Goal: Task Accomplishment & Management: Use online tool/utility

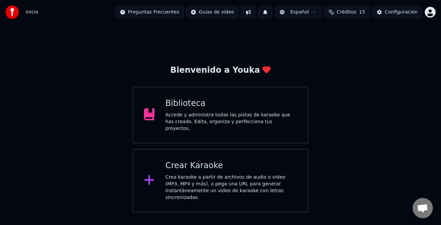
click at [253, 163] on div "Crear Karaoke" at bounding box center [231, 166] width 132 height 11
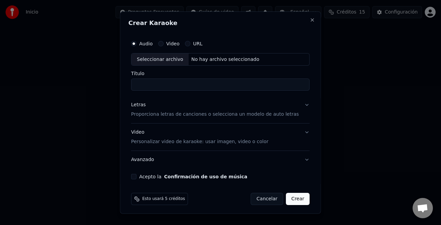
click at [147, 60] on div "Seleccionar archivo" at bounding box center [159, 59] width 57 height 12
type input "**********"
click at [145, 105] on div "Letras" at bounding box center [138, 105] width 15 height 7
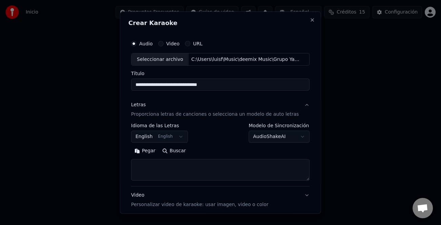
drag, startPoint x: 146, startPoint y: 153, endPoint x: 175, endPoint y: 163, distance: 31.2
click at [149, 153] on button "Pegar" at bounding box center [145, 151] width 28 height 11
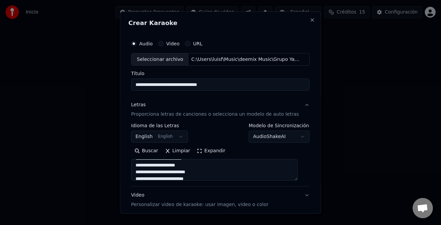
scroll to position [65, 0]
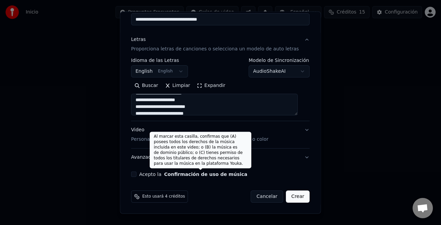
type textarea "**********"
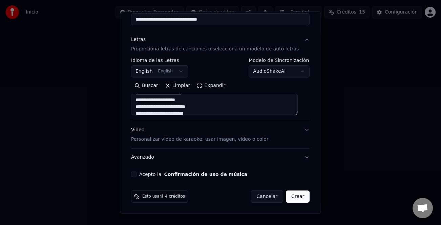
click at [137, 173] on button "Acepto la Confirmación de uso de música" at bounding box center [133, 174] width 5 height 5
click at [289, 196] on button "Crear" at bounding box center [298, 197] width 24 height 12
select select "**"
type textarea "**********"
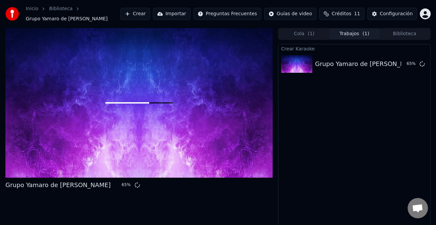
click at [150, 14] on button "Crear" at bounding box center [135, 14] width 30 height 12
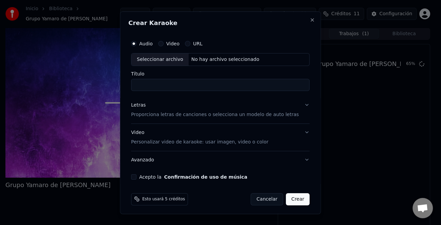
click at [190, 42] on button "URL" at bounding box center [187, 43] width 5 height 5
click at [145, 107] on div "Letras" at bounding box center [138, 105] width 15 height 7
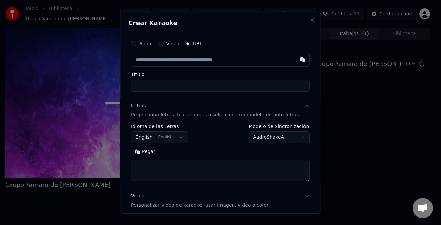
click at [149, 150] on button "Pegar" at bounding box center [145, 151] width 28 height 11
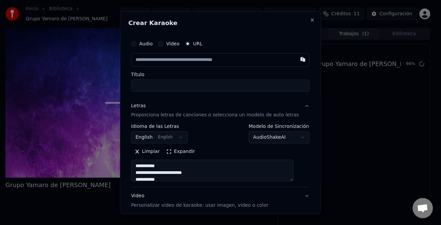
click at [165, 62] on input "text" at bounding box center [220, 60] width 179 height 14
type textarea "**********"
paste input "**********"
type input "**********"
type textarea "**********"
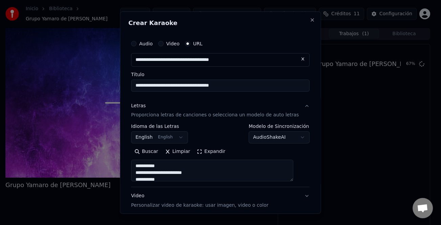
type input "**********"
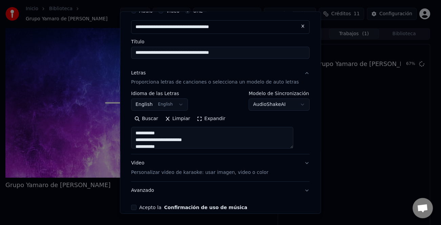
scroll to position [66, 0]
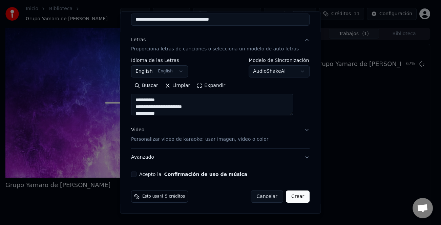
type textarea "**********"
type input "**********"
click at [137, 176] on button "Acepto la Confirmación de uso de música" at bounding box center [133, 174] width 5 height 5
click at [292, 200] on button "Crear" at bounding box center [298, 197] width 24 height 12
select select "**"
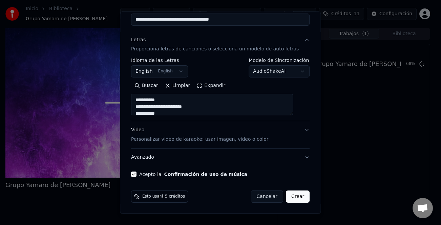
type input "**********"
type textarea "**********"
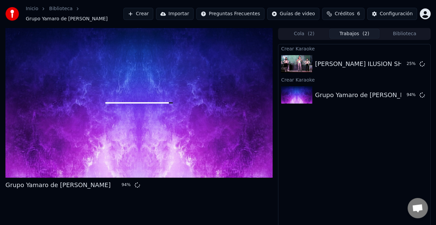
click at [153, 11] on button "Crear" at bounding box center [138, 14] width 30 height 12
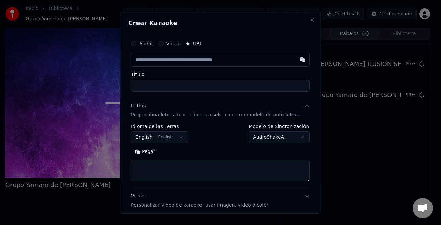
click at [153, 46] on div "Audio Video URL" at bounding box center [220, 44] width 179 height 14
click at [148, 45] on label "Audio" at bounding box center [146, 43] width 14 height 5
click at [137, 45] on button "Audio" at bounding box center [133, 43] width 5 height 5
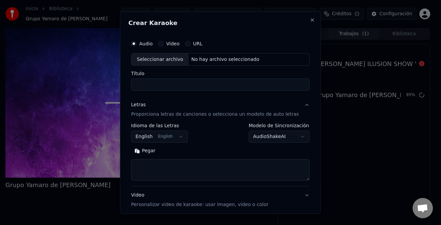
click at [151, 60] on div "Seleccionar archivo" at bounding box center [159, 59] width 57 height 12
type input "**********"
click at [151, 153] on button "Pegar" at bounding box center [145, 151] width 28 height 11
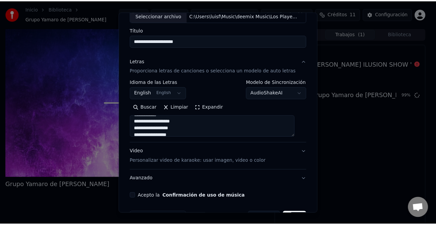
scroll to position [65, 0]
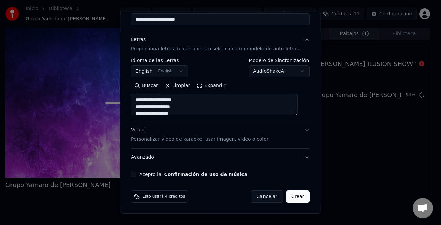
type textarea "**********"
click at [140, 176] on div "Acepto la Confirmación de uso de música" at bounding box center [220, 174] width 179 height 5
click at [137, 176] on button "Acepto la Confirmación de uso de música" at bounding box center [133, 174] width 5 height 5
click at [288, 194] on button "Crear" at bounding box center [298, 197] width 24 height 12
select select "**"
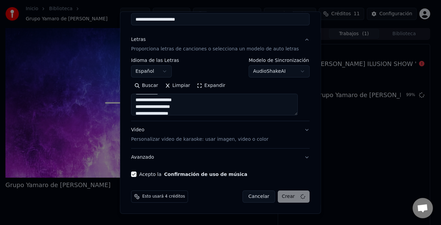
type textarea "**********"
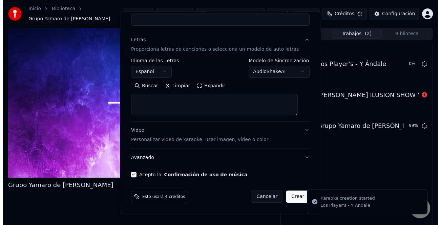
scroll to position [0, 0]
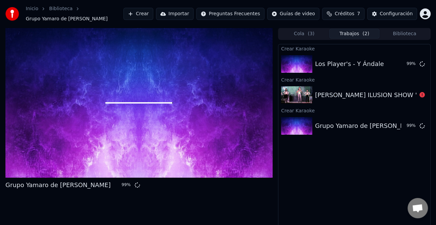
click at [386, 90] on div "[PERSON_NAME] ILUSION SHOW "Se Va Muriendo Mi [PERSON_NAME]"" at bounding box center [422, 94] width 215 height 9
click at [422, 95] on icon at bounding box center [421, 94] width 5 height 5
click at [363, 91] on div "[PERSON_NAME] ILUSION SHOW "Se Va Muriendo Mi [PERSON_NAME]"" at bounding box center [422, 94] width 215 height 9
click at [339, 97] on div "[PERSON_NAME] ILUSION SHOW "Se Va Muriendo Mi [PERSON_NAME]"" at bounding box center [422, 94] width 215 height 9
click at [395, 65] on button "Reproducir" at bounding box center [397, 64] width 37 height 12
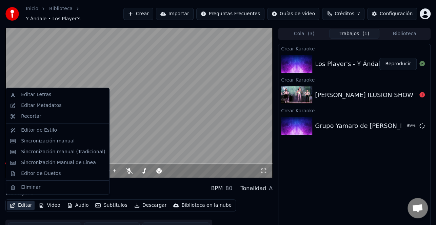
click at [26, 204] on button "Editar" at bounding box center [20, 205] width 27 height 9
click at [49, 107] on div "Editar Metadatos" at bounding box center [41, 105] width 40 height 7
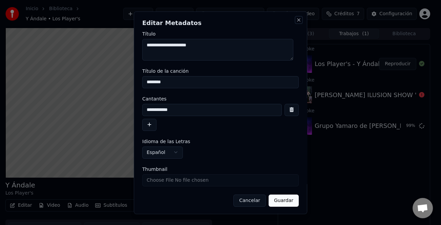
drag, startPoint x: 295, startPoint y: 22, endPoint x: 288, endPoint y: 24, distance: 7.8
click at [296, 22] on button "Close" at bounding box center [298, 19] width 5 height 5
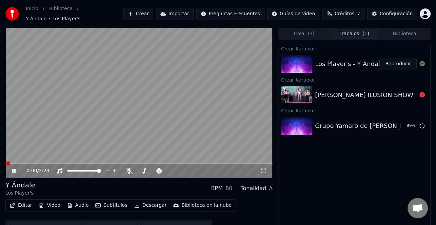
click at [21, 201] on button "Editar" at bounding box center [20, 205] width 27 height 9
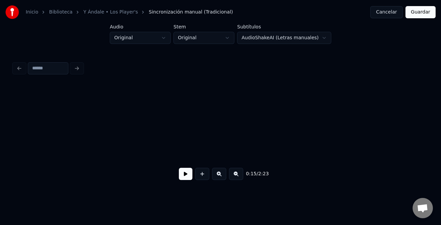
scroll to position [0, 1046]
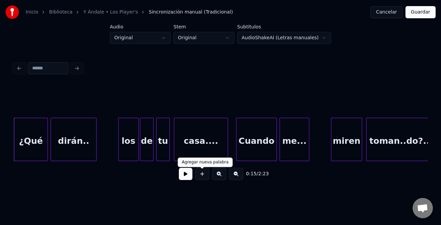
click at [183, 178] on button at bounding box center [186, 174] width 14 height 12
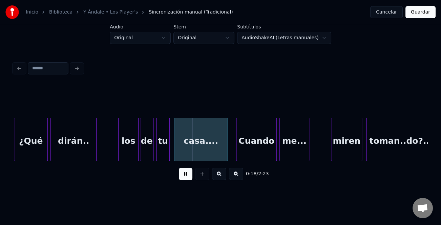
click at [184, 175] on button at bounding box center [186, 174] width 14 height 12
click at [135, 154] on div "los" at bounding box center [129, 141] width 20 height 46
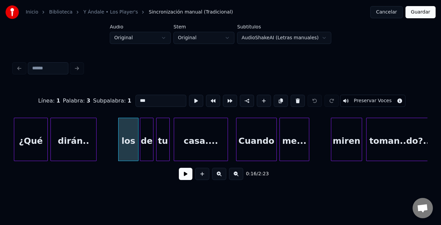
click at [136, 95] on input "***" at bounding box center [161, 101] width 51 height 12
click at [136, 97] on input "***" at bounding box center [161, 101] width 51 height 12
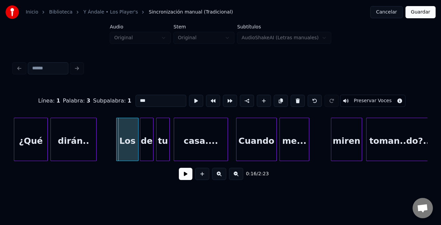
click at [117, 135] on div at bounding box center [118, 139] width 2 height 43
type input "***"
click at [185, 176] on button at bounding box center [186, 174] width 14 height 12
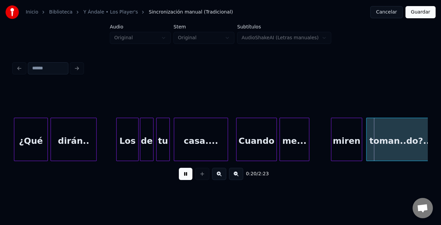
drag, startPoint x: 185, startPoint y: 176, endPoint x: 283, endPoint y: 163, distance: 99.2
click at [187, 176] on button at bounding box center [186, 174] width 14 height 12
click at [336, 145] on div "miren" at bounding box center [346, 141] width 30 height 46
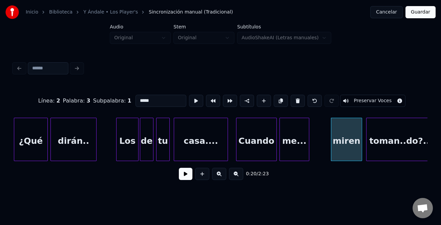
click at [138, 98] on input "*****" at bounding box center [161, 101] width 51 height 12
type input "*****"
click at [185, 177] on button at bounding box center [186, 174] width 14 height 12
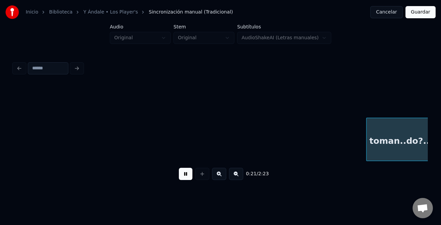
scroll to position [0, 1461]
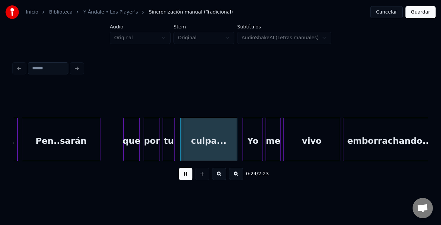
click at [188, 177] on button at bounding box center [186, 174] width 14 height 12
click at [136, 149] on div "que" at bounding box center [132, 141] width 16 height 46
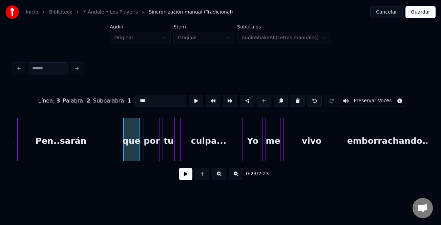
click at [138, 99] on input "***" at bounding box center [161, 101] width 51 height 12
type input "***"
click at [183, 172] on button at bounding box center [186, 174] width 14 height 12
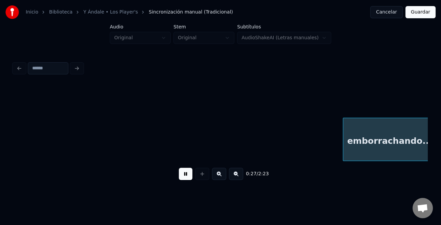
scroll to position [0, 1876]
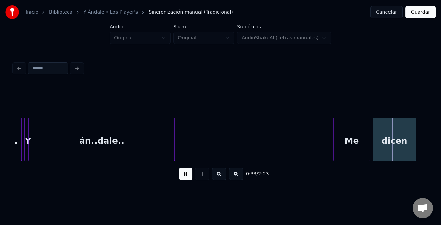
click at [333, 138] on div "Me" at bounding box center [351, 139] width 37 height 43
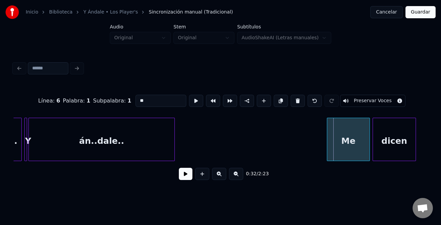
click at [327, 142] on div at bounding box center [328, 139] width 2 height 43
click at [185, 177] on button at bounding box center [186, 174] width 14 height 12
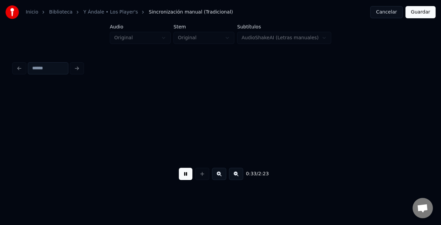
scroll to position [0, 2290]
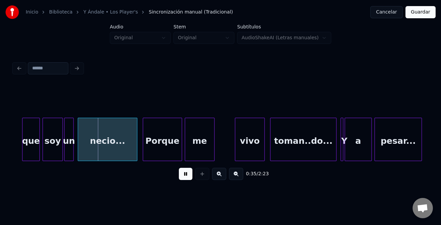
click at [185, 177] on button at bounding box center [186, 174] width 14 height 12
click at [29, 134] on div "que" at bounding box center [30, 141] width 17 height 46
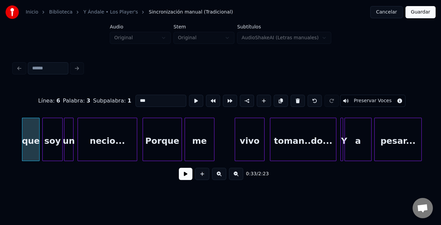
click at [140, 97] on input "***" at bounding box center [161, 101] width 51 height 12
click at [139, 98] on input "***" at bounding box center [161, 101] width 51 height 12
type input "***"
drag, startPoint x: 184, startPoint y: 172, endPoint x: 190, endPoint y: 172, distance: 6.1
click at [184, 172] on button at bounding box center [186, 174] width 14 height 12
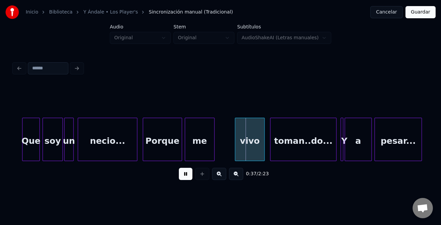
click at [191, 173] on button at bounding box center [186, 174] width 14 height 12
click at [262, 142] on div at bounding box center [263, 139] width 2 height 43
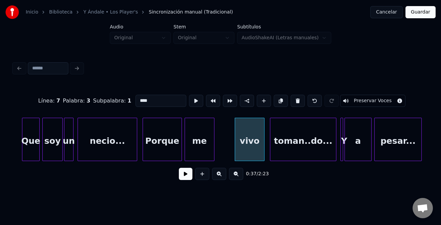
click at [137, 97] on input "****" at bounding box center [161, 101] width 51 height 12
type input "****"
click at [188, 179] on button at bounding box center [186, 174] width 14 height 12
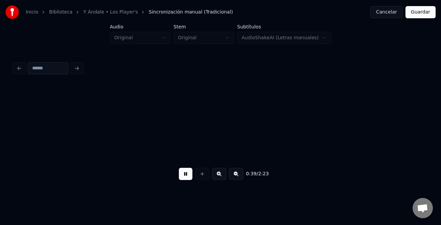
scroll to position [0, 2704]
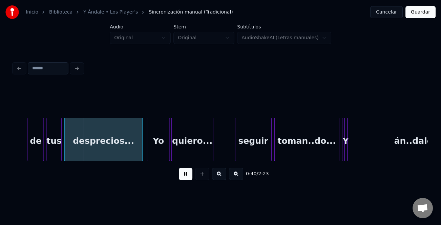
click at [188, 179] on button at bounding box center [186, 174] width 14 height 12
click at [29, 143] on div at bounding box center [29, 139] width 2 height 43
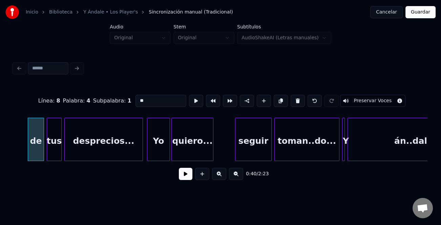
click at [139, 100] on input "**" at bounding box center [161, 101] width 51 height 12
click at [137, 99] on input "**" at bounding box center [161, 101] width 51 height 12
type input "**"
click at [185, 177] on button at bounding box center [186, 174] width 14 height 12
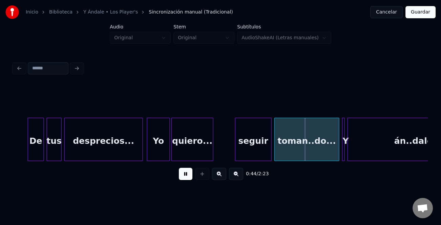
drag, startPoint x: 183, startPoint y: 174, endPoint x: 244, endPoint y: 154, distance: 64.2
click at [185, 174] on button at bounding box center [186, 174] width 14 height 12
click at [228, 153] on div at bounding box center [228, 139] width 2 height 43
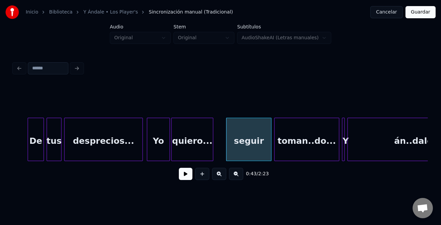
click at [188, 170] on button at bounding box center [186, 174] width 14 height 12
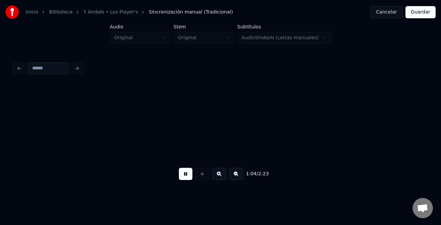
scroll to position [0, 4362]
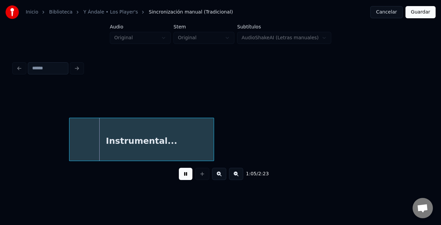
click at [233, 179] on button at bounding box center [236, 174] width 14 height 12
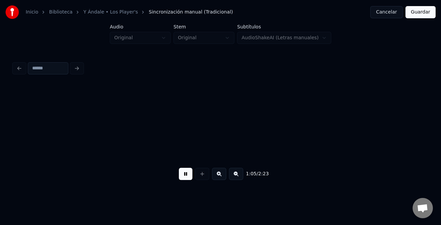
click at [235, 179] on button at bounding box center [236, 174] width 14 height 12
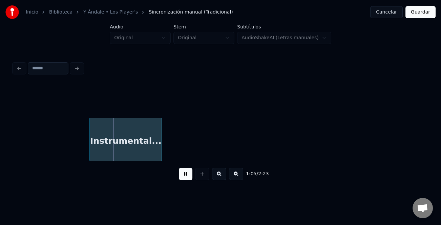
click at [236, 179] on button at bounding box center [236, 174] width 14 height 12
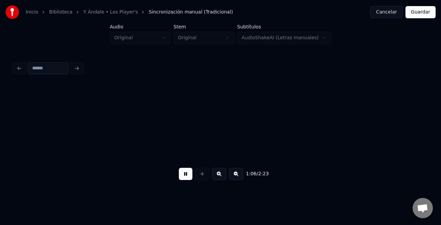
scroll to position [0, 1013]
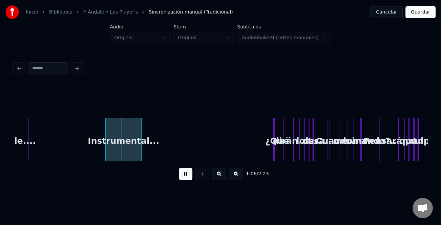
click at [236, 179] on button at bounding box center [236, 174] width 14 height 12
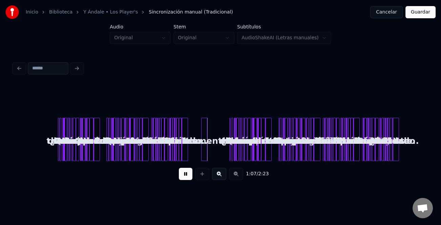
click at [220, 174] on button at bounding box center [219, 174] width 14 height 12
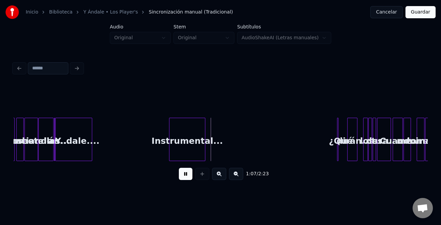
click at [220, 174] on button at bounding box center [219, 174] width 14 height 12
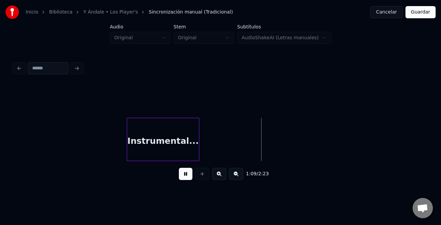
click at [238, 180] on button at bounding box center [236, 174] width 14 height 12
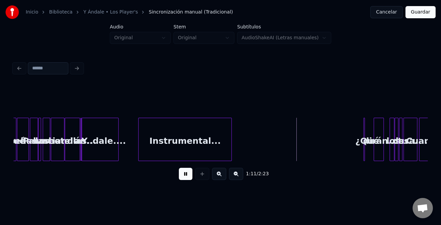
click at [139, 151] on div at bounding box center [140, 139] width 2 height 43
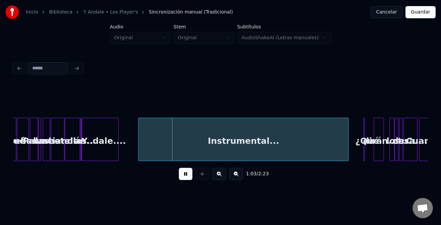
click at [348, 151] on div at bounding box center [347, 139] width 2 height 43
click at [352, 152] on div at bounding box center [351, 139] width 2 height 43
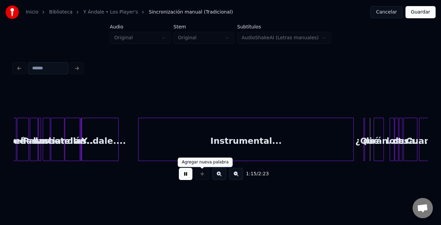
click at [217, 175] on button at bounding box center [219, 174] width 14 height 12
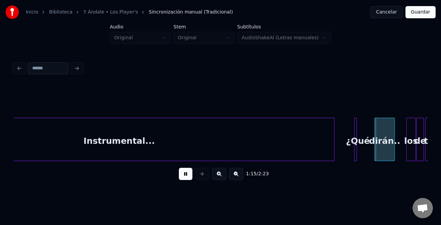
click at [217, 175] on button at bounding box center [219, 174] width 14 height 12
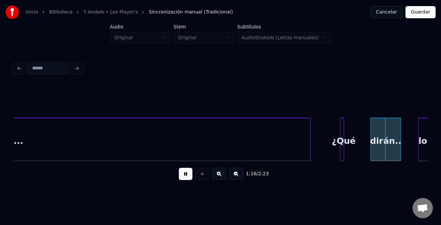
click at [217, 175] on button at bounding box center [219, 174] width 14 height 12
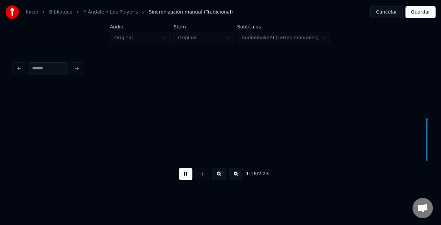
scroll to position [0, 5196]
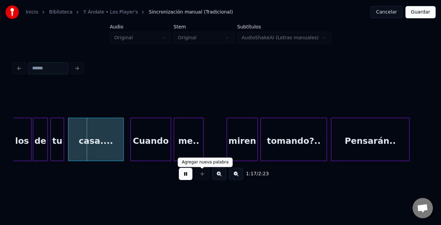
click at [186, 176] on button at bounding box center [186, 174] width 14 height 12
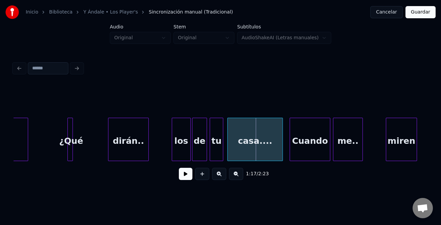
scroll to position [0, 4927]
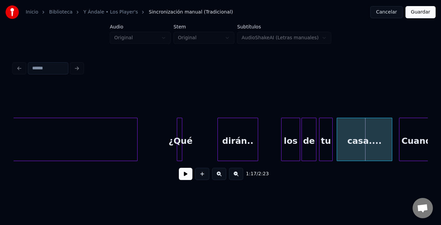
click at [183, 154] on div "¿Qué" at bounding box center [180, 141] width 7 height 46
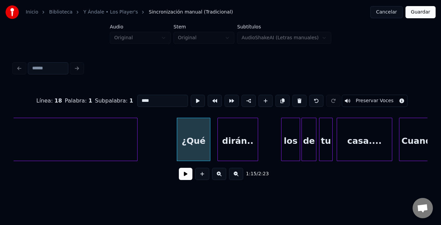
click at [208, 153] on div at bounding box center [209, 139] width 2 height 43
drag, startPoint x: 163, startPoint y: 144, endPoint x: 204, endPoint y: 172, distance: 49.8
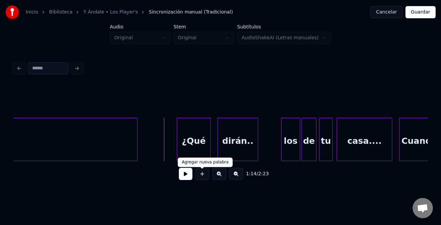
drag, startPoint x: 194, startPoint y: 172, endPoint x: 191, endPoint y: 174, distance: 3.6
click at [192, 173] on div "1:14 / 2:23" at bounding box center [220, 174] width 403 height 15
click at [187, 176] on button at bounding box center [186, 174] width 14 height 12
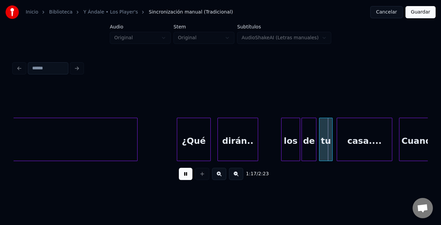
drag, startPoint x: 185, startPoint y: 177, endPoint x: 313, endPoint y: 149, distance: 131.0
click at [191, 177] on button at bounding box center [186, 174] width 14 height 12
click at [288, 143] on div "los" at bounding box center [291, 141] width 18 height 46
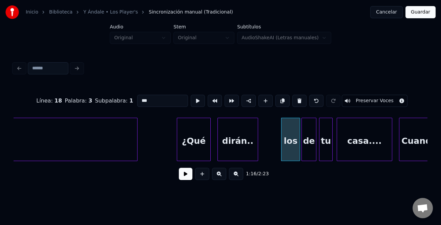
click at [138, 96] on input "***" at bounding box center [162, 101] width 51 height 12
type input "***"
click at [186, 178] on button at bounding box center [186, 174] width 14 height 12
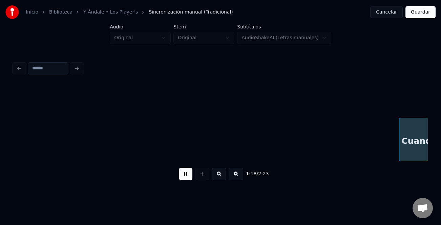
scroll to position [0, 5342]
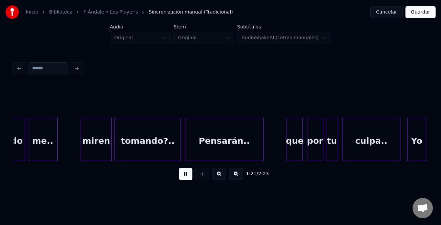
click at [190, 177] on button at bounding box center [186, 174] width 14 height 12
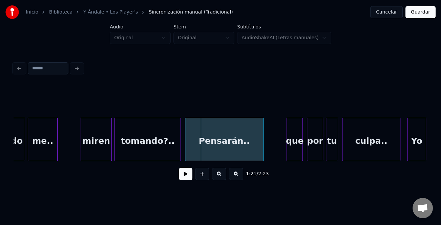
click at [104, 151] on div "miren" at bounding box center [96, 141] width 30 height 46
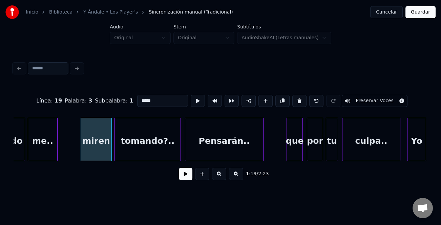
click at [141, 98] on input "*****" at bounding box center [162, 101] width 51 height 12
type input "*****"
click at [185, 173] on button at bounding box center [186, 174] width 14 height 12
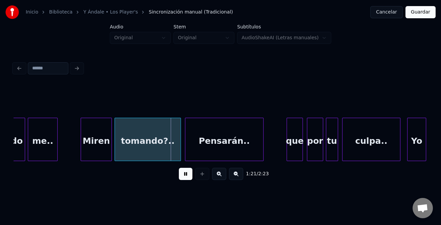
click at [179, 176] on button at bounding box center [186, 174] width 14 height 12
click at [294, 139] on div "que" at bounding box center [295, 141] width 16 height 46
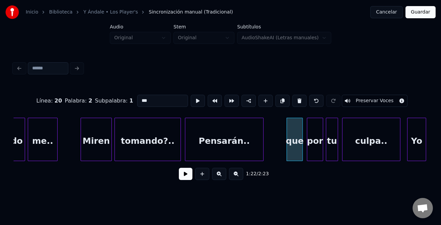
click at [141, 98] on input "***" at bounding box center [162, 101] width 51 height 12
type input "***"
click at [192, 175] on button at bounding box center [186, 174] width 14 height 12
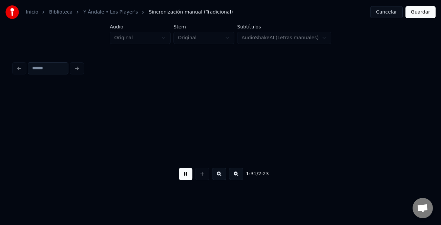
scroll to position [0, 6171]
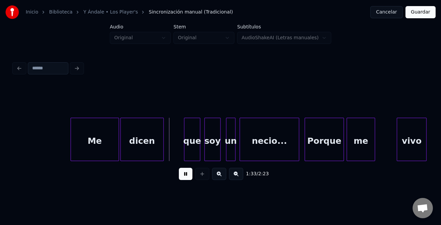
click at [71, 153] on div at bounding box center [72, 139] width 2 height 43
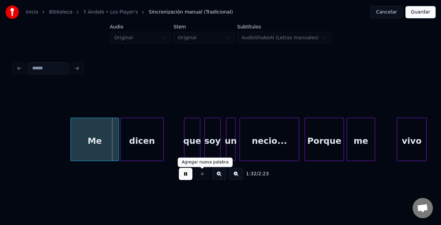
click at [183, 173] on button at bounding box center [186, 174] width 14 height 12
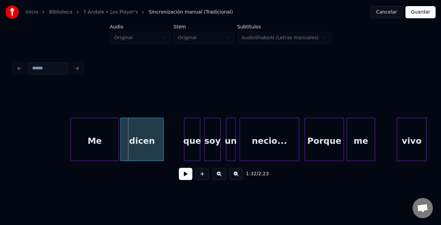
click at [200, 140] on div at bounding box center [199, 139] width 2 height 43
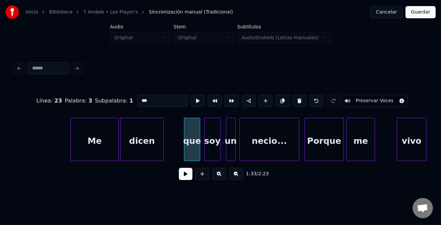
click at [140, 98] on input "***" at bounding box center [162, 101] width 51 height 12
type input "***"
click at [183, 174] on button at bounding box center [186, 174] width 14 height 12
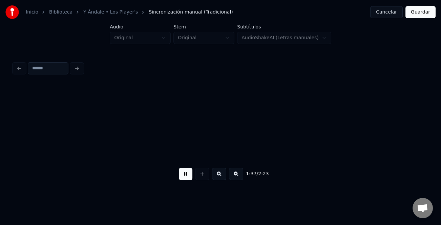
scroll to position [0, 6585]
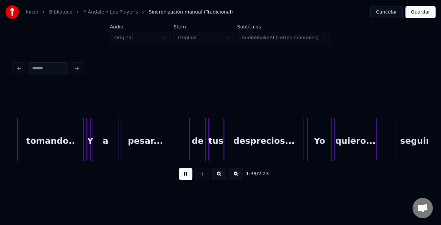
drag, startPoint x: 180, startPoint y: 173, endPoint x: 202, endPoint y: 151, distance: 30.7
click at [182, 173] on button at bounding box center [186, 174] width 14 height 12
click at [202, 149] on div "de" at bounding box center [198, 141] width 16 height 46
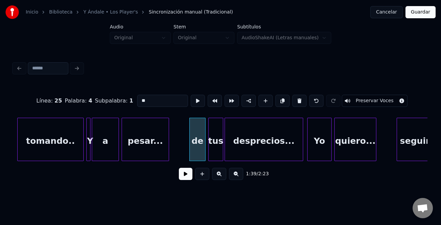
click at [138, 95] on input "**" at bounding box center [162, 101] width 51 height 12
click at [138, 97] on input "**" at bounding box center [162, 101] width 51 height 12
type input "**"
click at [188, 180] on button at bounding box center [186, 174] width 14 height 12
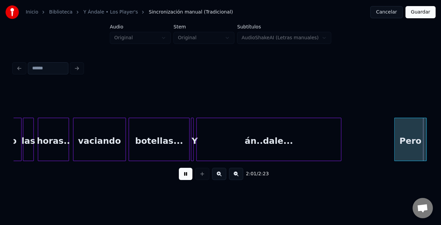
scroll to position [0, 8243]
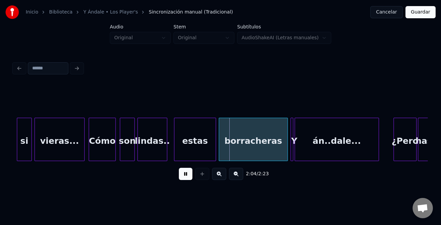
click at [379, 159] on div "si vieras... Cómo son lindas.. estas borracheras Y án..dale... ¿Pero hasta" at bounding box center [221, 139] width 414 height 43
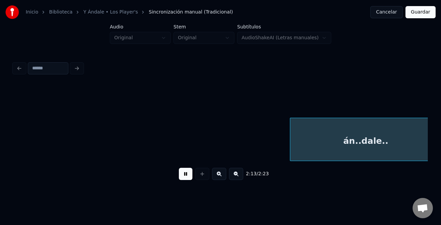
scroll to position [0, 9072]
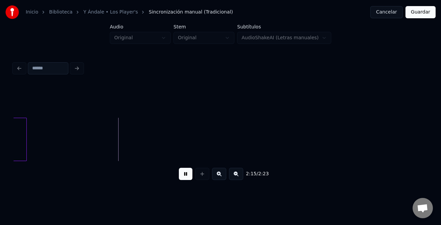
click at [425, 15] on button "Guardar" at bounding box center [421, 12] width 30 height 12
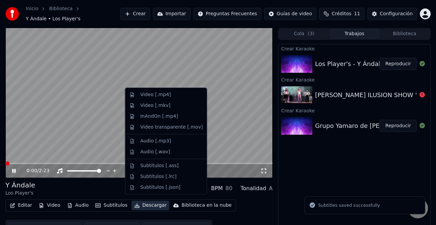
click at [150, 204] on button "Descargar" at bounding box center [150, 205] width 38 height 9
click at [160, 94] on div "Video [.mp4]" at bounding box center [155, 94] width 30 height 7
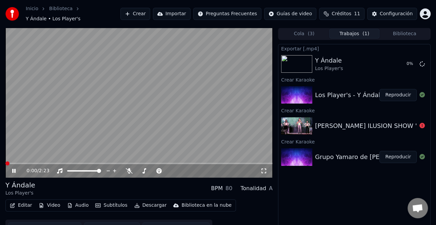
drag, startPoint x: 14, startPoint y: 165, endPoint x: 99, endPoint y: 176, distance: 86.4
click at [14, 168] on icon at bounding box center [19, 170] width 16 height 5
click at [393, 138] on div "Crear Karaoke" at bounding box center [354, 142] width 152 height 8
drag, startPoint x: 395, startPoint y: 127, endPoint x: 408, endPoint y: 124, distance: 13.9
click at [395, 126] on div "[PERSON_NAME] ILUSION SHOW "Se Va Muriendo Mi [PERSON_NAME]"" at bounding box center [422, 125] width 215 height 9
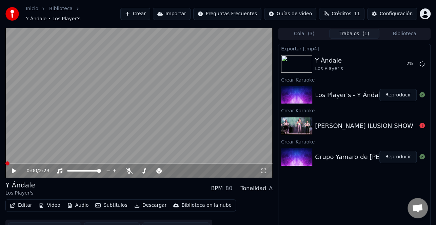
drag, startPoint x: 418, startPoint y: 122, endPoint x: 423, endPoint y: 121, distance: 5.5
click at [419, 122] on div at bounding box center [421, 126] width 11 height 8
click at [422, 123] on icon at bounding box center [421, 125] width 5 height 5
click at [370, 122] on div "[PERSON_NAME] ILUSION SHOW "Se Va Muriendo Mi [PERSON_NAME]"" at bounding box center [422, 125] width 215 height 9
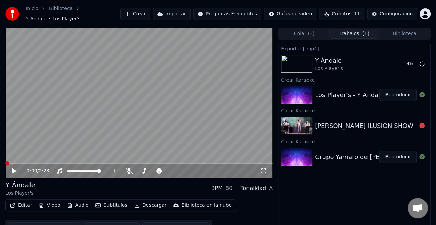
click at [293, 117] on img at bounding box center [296, 126] width 31 height 18
click at [333, 123] on div "[PERSON_NAME] ILUSION SHOW "Se Va Muriendo Mi [PERSON_NAME]"" at bounding box center [422, 125] width 215 height 9
click at [421, 123] on icon at bounding box center [421, 125] width 5 height 5
click at [150, 14] on button "Crear" at bounding box center [135, 14] width 30 height 12
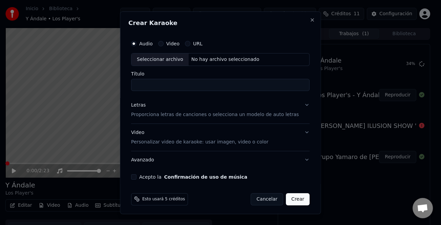
click at [195, 43] on div "URL" at bounding box center [194, 43] width 18 height 5
click at [145, 107] on div "Letras" at bounding box center [138, 105] width 15 height 7
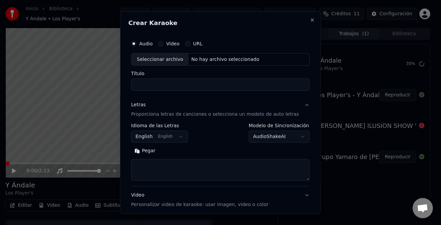
click at [156, 156] on div "Pegar" at bounding box center [220, 151] width 179 height 11
click at [156, 153] on button "Pegar" at bounding box center [145, 151] width 28 height 11
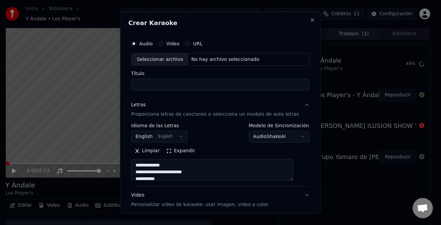
click at [176, 84] on input "Título" at bounding box center [220, 85] width 179 height 12
click at [190, 42] on button "URL" at bounding box center [187, 43] width 5 height 5
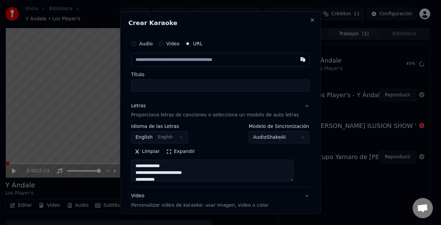
type textarea "**********"
paste input "**********"
type input "**********"
type textarea "**********"
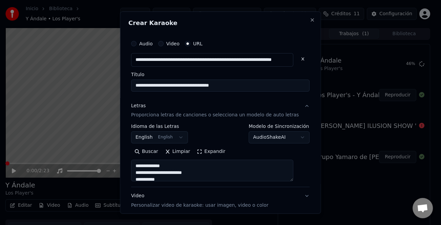
type input "**********"
type textarea "**********"
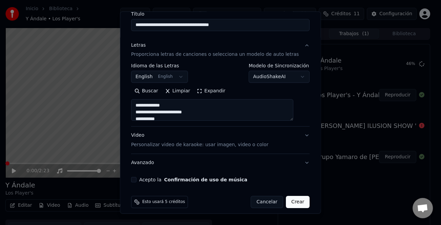
scroll to position [66, 0]
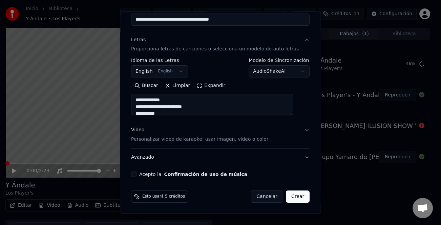
type input "**********"
click at [137, 172] on button "Acepto la Confirmación de uso de música" at bounding box center [133, 174] width 5 height 5
type textarea "**********"
type input "**********"
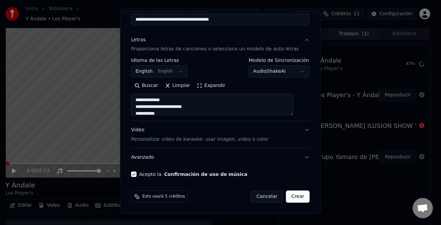
click at [291, 197] on button "Crear" at bounding box center [298, 197] width 24 height 12
select select "**"
type textarea "**********"
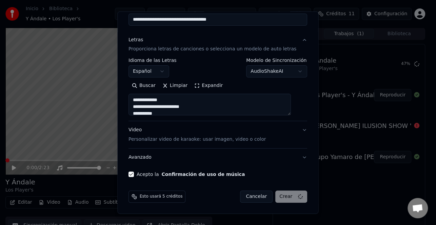
select select
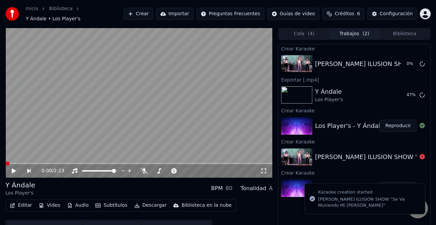
click at [395, 120] on button "Reproducir" at bounding box center [397, 126] width 37 height 12
click at [398, 179] on div "Inicio Biblioteca Y Ándale • Los Player's Crear Importar Preguntas Frecuentes G…" at bounding box center [218, 112] width 436 height 225
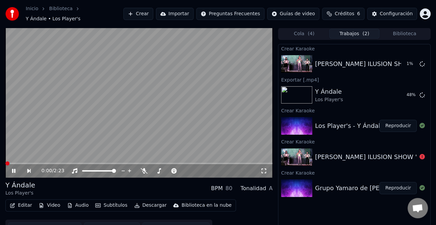
drag, startPoint x: 394, startPoint y: 184, endPoint x: 75, endPoint y: 171, distance: 319.4
click at [394, 184] on button "Reproducir" at bounding box center [397, 188] width 37 height 12
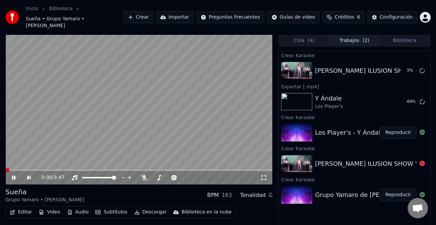
click at [16, 175] on icon at bounding box center [18, 177] width 15 height 5
click at [16, 208] on button "Editar" at bounding box center [20, 212] width 27 height 9
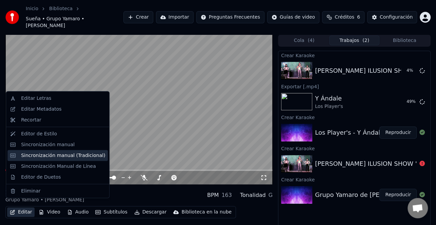
click at [62, 159] on div "Sincronización manual (Tradicional)" at bounding box center [63, 155] width 84 height 7
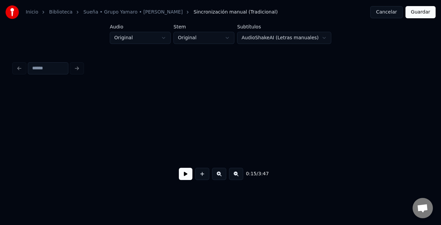
scroll to position [0, 1023]
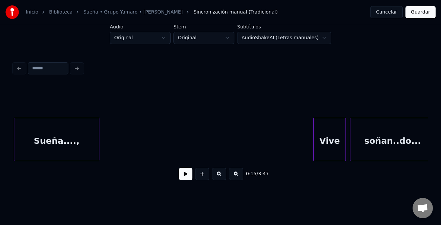
click at [188, 176] on button at bounding box center [186, 174] width 14 height 12
click at [239, 180] on button at bounding box center [236, 174] width 14 height 12
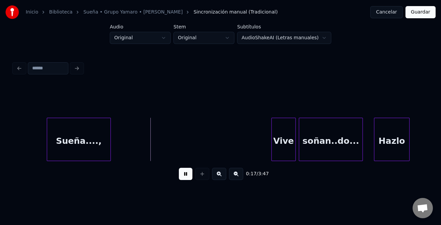
click at [239, 180] on button at bounding box center [236, 174] width 14 height 12
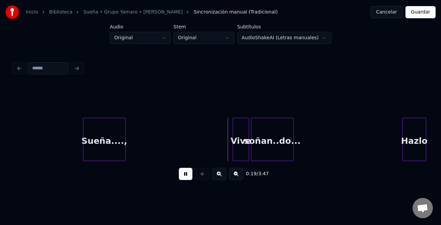
scroll to position [0, 447]
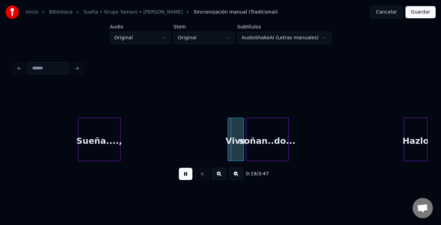
click at [419, 142] on div "Hazlo" at bounding box center [415, 141] width 23 height 46
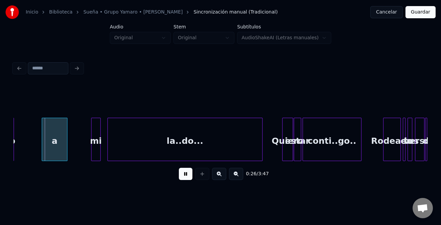
scroll to position [0, 731]
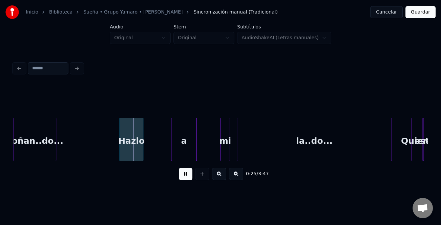
click at [230, 173] on button at bounding box center [236, 174] width 14 height 12
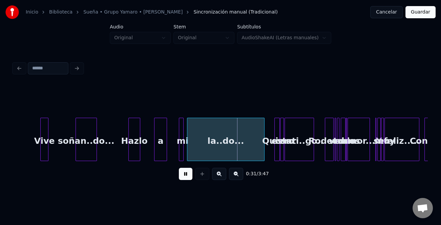
click at [186, 178] on button at bounding box center [186, 174] width 14 height 12
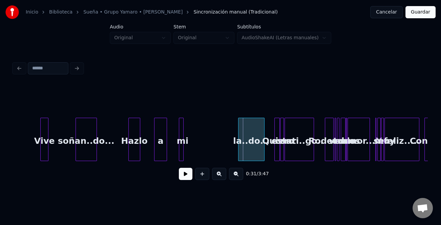
click at [239, 150] on div at bounding box center [240, 139] width 2 height 43
click at [187, 149] on div at bounding box center [188, 139] width 2 height 43
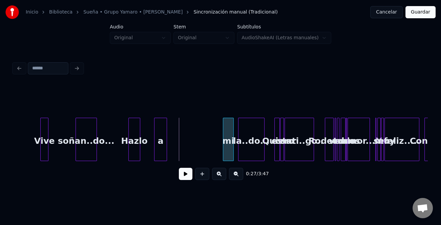
click at [226, 154] on div "mi" at bounding box center [228, 141] width 10 height 46
click at [242, 149] on div at bounding box center [241, 139] width 2 height 43
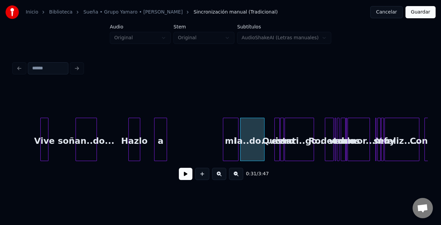
click at [236, 149] on div at bounding box center [237, 139] width 2 height 43
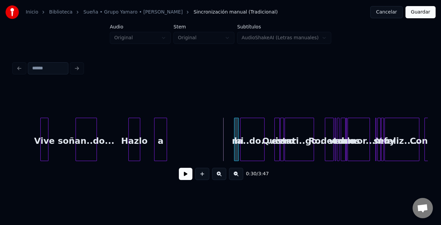
click at [236, 148] on div "mi" at bounding box center [236, 139] width 5 height 43
click at [224, 149] on div "a" at bounding box center [218, 141] width 12 height 46
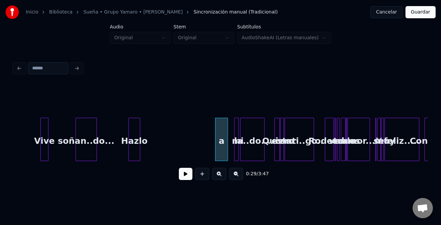
click at [218, 176] on button at bounding box center [219, 174] width 14 height 12
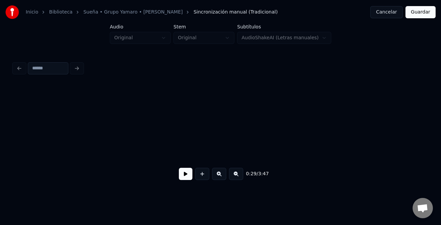
scroll to position [0, 809]
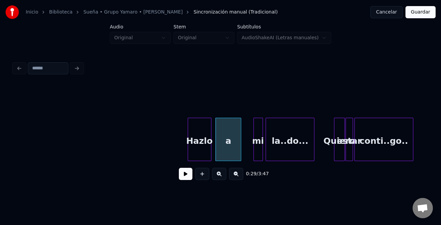
click at [198, 148] on div "Hazlo" at bounding box center [199, 141] width 23 height 46
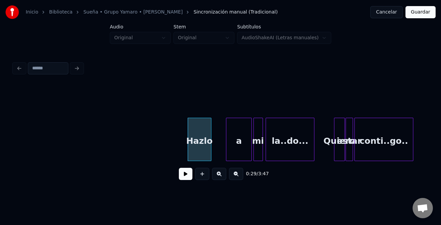
click at [238, 147] on div "a" at bounding box center [238, 141] width 25 height 46
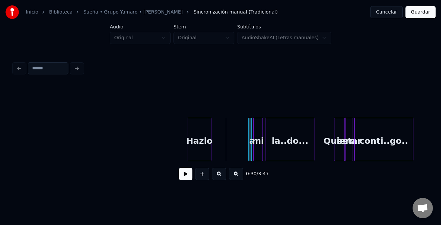
click at [249, 153] on div at bounding box center [250, 139] width 2 height 43
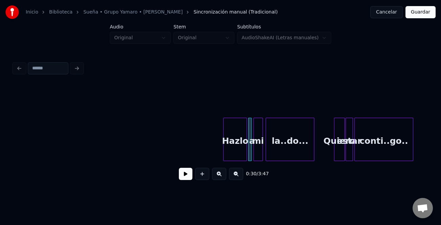
click at [232, 150] on div "Hazlo" at bounding box center [235, 141] width 23 height 46
click at [242, 152] on div at bounding box center [242, 139] width 2 height 43
click at [223, 174] on button at bounding box center [219, 174] width 14 height 12
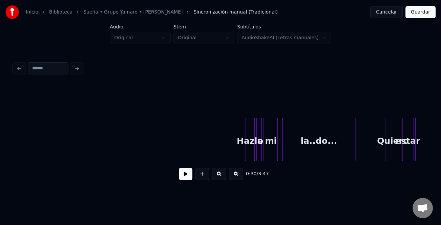
click at [223, 174] on button at bounding box center [219, 174] width 14 height 12
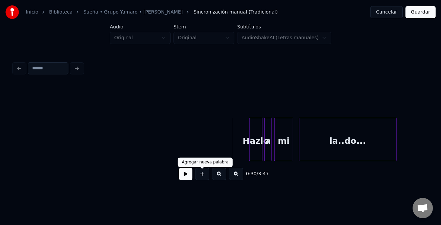
click at [176, 174] on div "0:30 / 3:47" at bounding box center [220, 174] width 403 height 15
click at [184, 177] on button at bounding box center [186, 174] width 14 height 12
drag, startPoint x: 187, startPoint y: 177, endPoint x: 280, endPoint y: 177, distance: 93.5
click at [187, 177] on button at bounding box center [186, 174] width 14 height 12
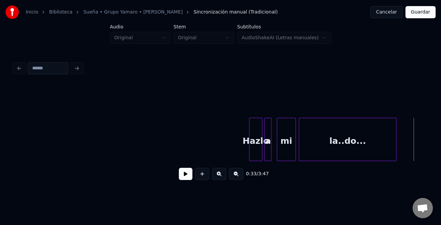
click at [286, 148] on div "mi" at bounding box center [286, 141] width 18 height 46
click at [271, 149] on div "a" at bounding box center [271, 141] width 7 height 46
click at [264, 152] on div at bounding box center [264, 139] width 2 height 43
click at [188, 174] on button at bounding box center [186, 174] width 14 height 12
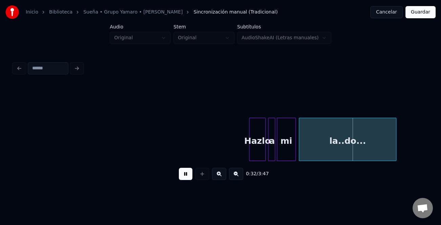
click at [188, 174] on button at bounding box center [186, 174] width 14 height 12
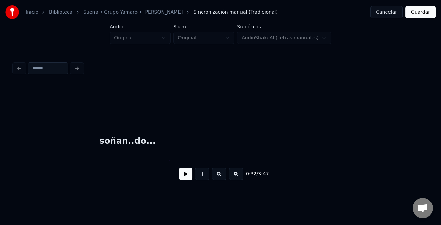
scroll to position [0, 1318]
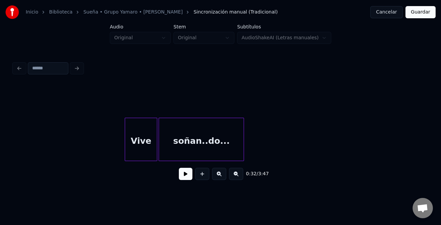
click at [150, 153] on div "Vive" at bounding box center [141, 141] width 32 height 46
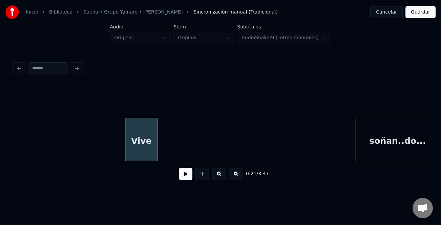
scroll to position [0, 1351]
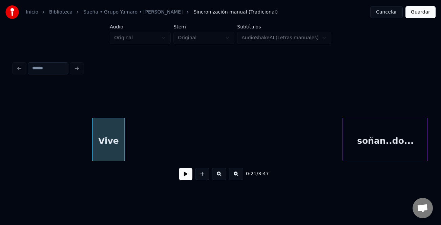
click at [408, 172] on div "0:21 / 3:47" at bounding box center [221, 135] width 414 height 103
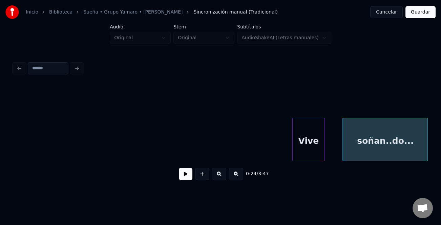
click at [309, 156] on div "Vive" at bounding box center [309, 141] width 32 height 46
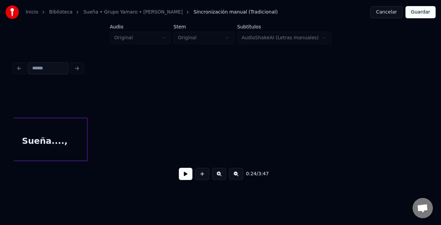
scroll to position [0, 1025]
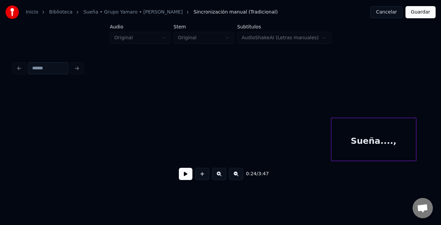
click at [371, 171] on div "0:24 / 3:47" at bounding box center [221, 135] width 414 height 103
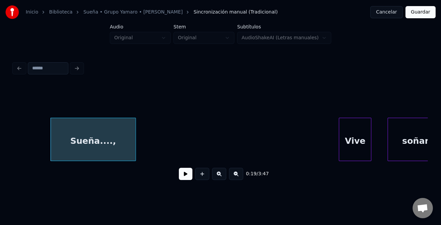
scroll to position [0, 1540]
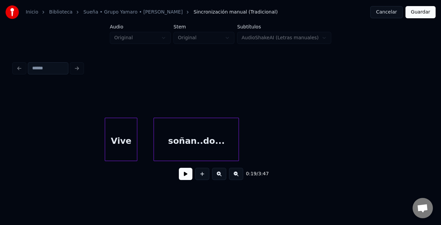
click at [237, 177] on button at bounding box center [236, 174] width 14 height 12
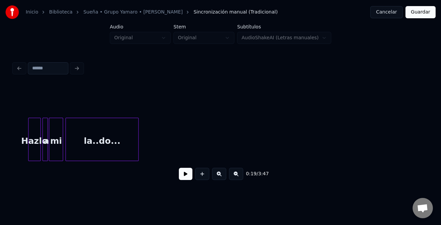
scroll to position [0, 1204]
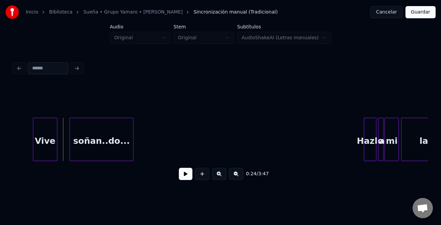
click at [184, 171] on button at bounding box center [186, 174] width 14 height 12
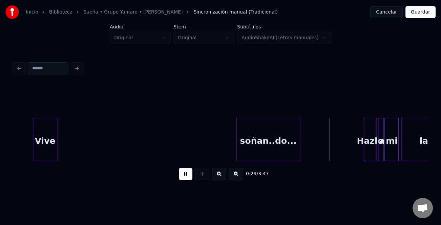
click at [263, 158] on div "Vive soñan..do... Hazlo a mi la..do..." at bounding box center [221, 139] width 414 height 43
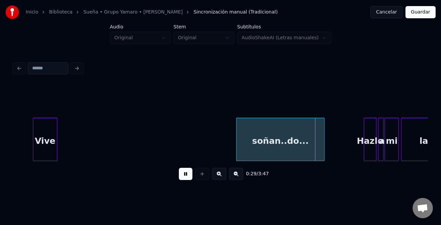
click at [324, 151] on div at bounding box center [323, 139] width 2 height 43
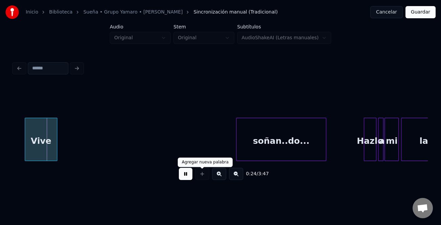
click at [190, 174] on button at bounding box center [186, 174] width 14 height 12
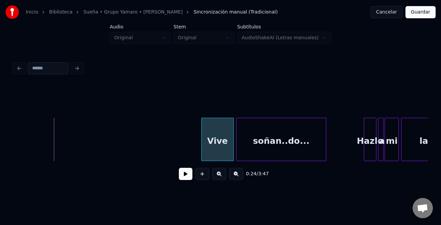
click at [223, 161] on div "Vive soñan..do... Hazlo a mi la..do..." at bounding box center [221, 139] width 414 height 43
click at [216, 154] on div at bounding box center [217, 139] width 2 height 43
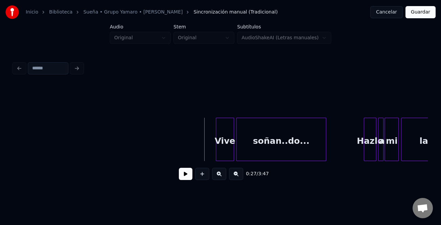
click at [191, 177] on button at bounding box center [186, 174] width 14 height 12
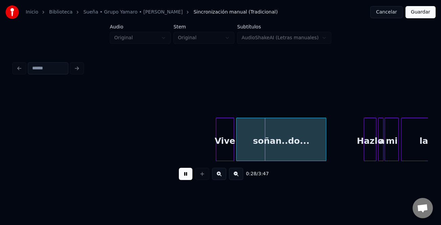
click at [183, 176] on button at bounding box center [186, 174] width 14 height 12
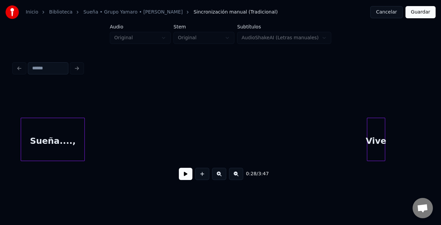
scroll to position [0, 1010]
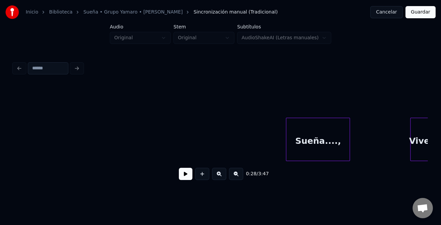
click at [302, 171] on div "0:28 / 3:47" at bounding box center [221, 135] width 414 height 103
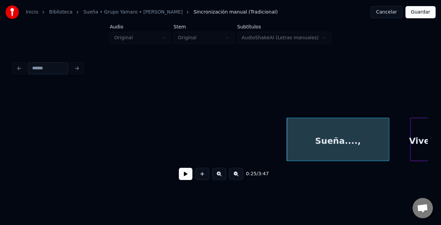
click at [387, 157] on div at bounding box center [388, 139] width 2 height 43
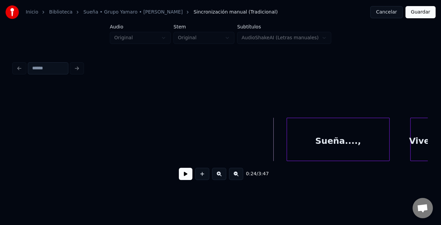
click at [183, 172] on button at bounding box center [186, 174] width 14 height 12
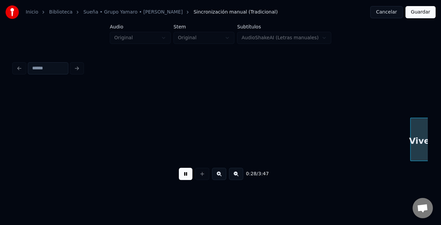
scroll to position [0, 1424]
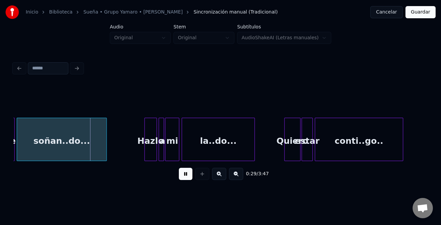
click at [223, 173] on button at bounding box center [219, 174] width 14 height 12
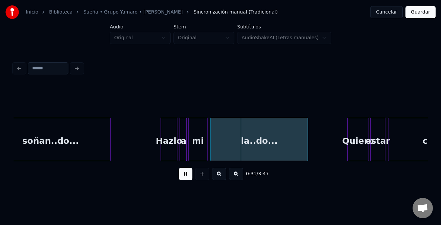
click at [221, 178] on button at bounding box center [219, 174] width 14 height 12
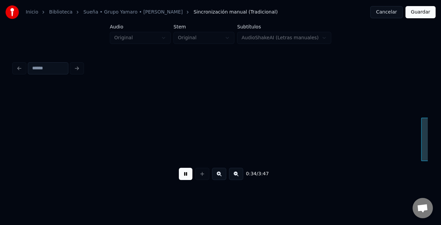
scroll to position [0, 2882]
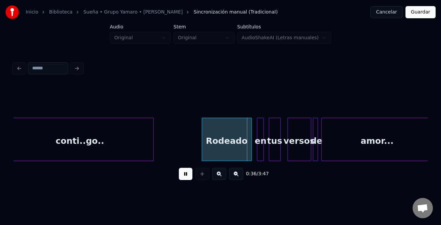
click at [203, 149] on div at bounding box center [203, 139] width 2 height 43
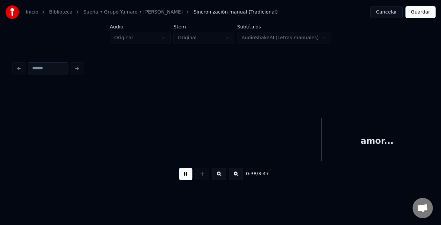
scroll to position [0, 3297]
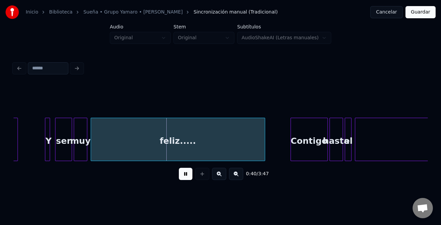
click at [184, 176] on button at bounding box center [186, 174] width 14 height 12
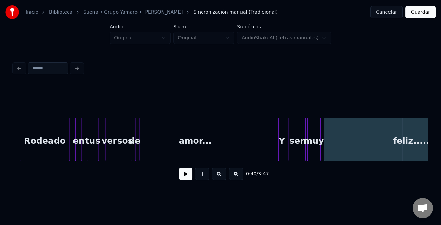
scroll to position [0, 3033]
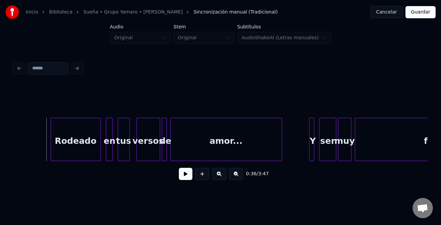
click at [184, 177] on button at bounding box center [186, 174] width 14 height 12
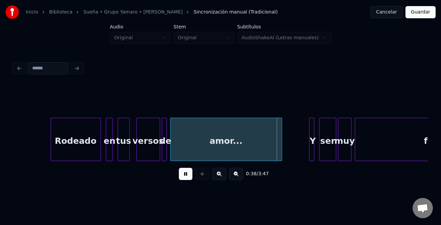
click at [184, 177] on button at bounding box center [186, 174] width 14 height 12
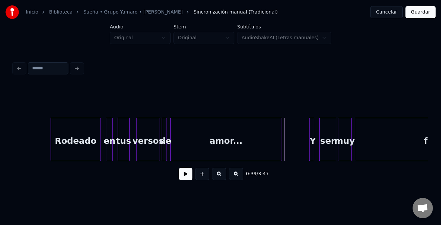
click at [138, 154] on div at bounding box center [138, 139] width 2 height 43
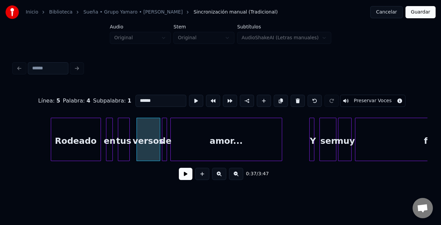
drag, startPoint x: 142, startPoint y: 98, endPoint x: 145, endPoint y: 123, distance: 25.3
click at [142, 99] on input "******" at bounding box center [161, 101] width 51 height 12
type input "*****"
click at [186, 174] on button at bounding box center [186, 174] width 14 height 12
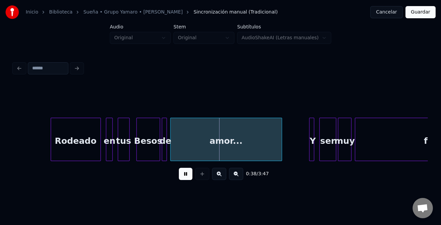
click at [188, 176] on button at bounding box center [186, 174] width 14 height 12
click at [165, 149] on div at bounding box center [166, 139] width 2 height 43
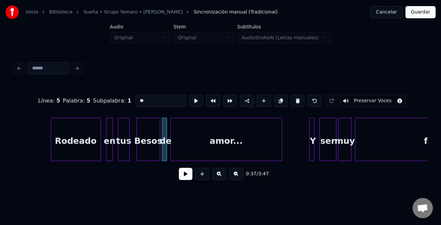
click at [149, 95] on input "**" at bounding box center [161, 101] width 51 height 12
type input "*"
click at [172, 147] on div "amor..." at bounding box center [228, 139] width 112 height 43
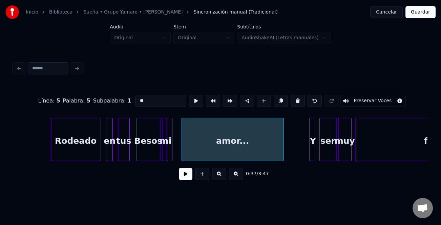
click at [183, 147] on div at bounding box center [183, 139] width 2 height 43
click at [176, 154] on div at bounding box center [177, 139] width 2 height 43
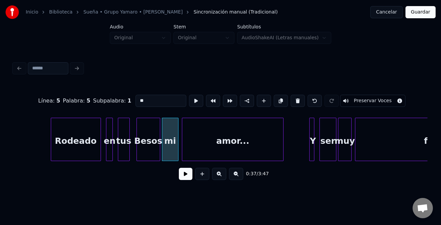
click at [148, 150] on div "Besos" at bounding box center [148, 141] width 23 height 46
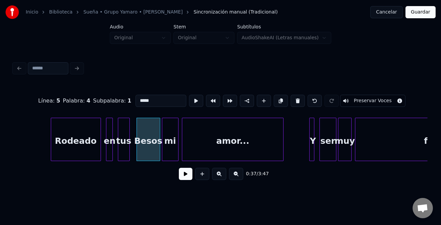
type input "*****"
click at [188, 173] on button at bounding box center [186, 174] width 14 height 12
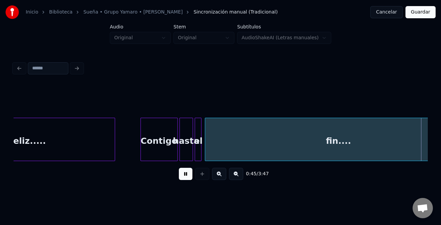
scroll to position [0, 3862]
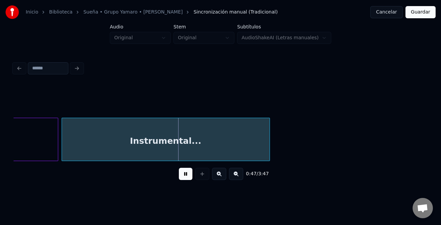
click at [235, 180] on button at bounding box center [236, 174] width 14 height 12
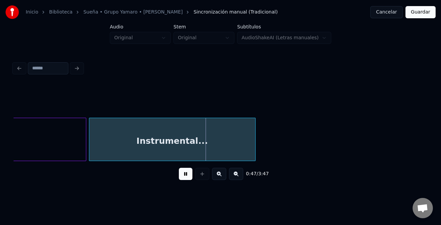
click at [235, 180] on button at bounding box center [236, 174] width 14 height 12
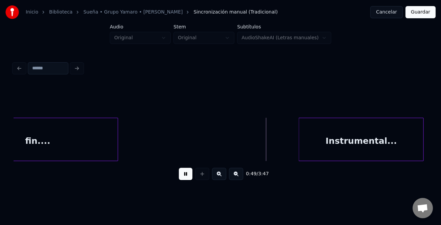
scroll to position [0, 2243]
click at [332, 158] on div "fin.... Instrumental..." at bounding box center [221, 139] width 414 height 43
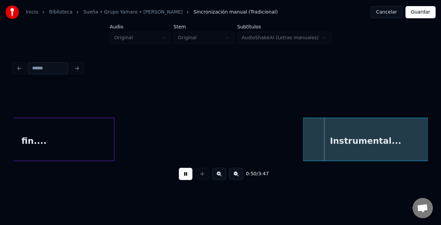
click at [105, 147] on div "fin...." at bounding box center [34, 141] width 160 height 46
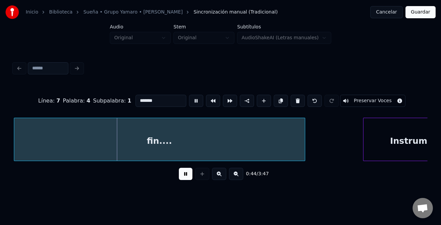
click at [304, 158] on div "fin...." at bounding box center [159, 139] width 291 height 43
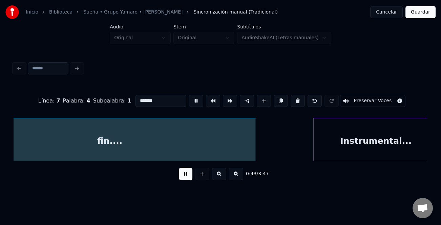
scroll to position [0, 2233]
click at [192, 179] on button at bounding box center [186, 174] width 14 height 12
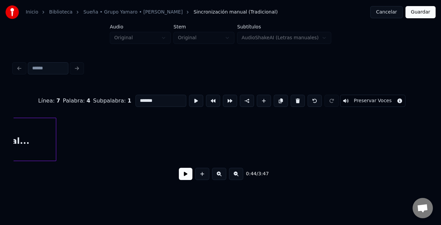
scroll to position [0, 2642]
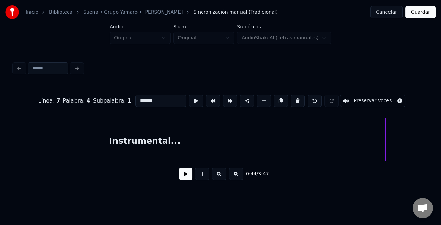
click at [385, 183] on div "Línea : 7 Palabra : 4 Subpalabra : 1 ******* Preservar Voces 0:44 / 3:47" at bounding box center [221, 135] width 414 height 103
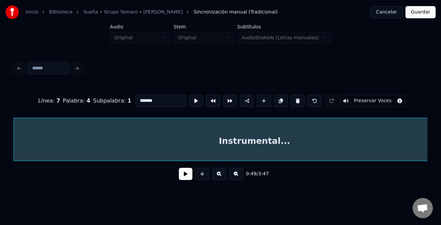
click at [235, 178] on button at bounding box center [236, 174] width 14 height 12
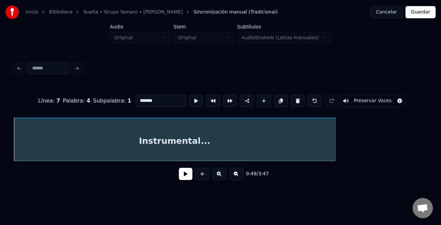
click at [235, 178] on button at bounding box center [236, 174] width 14 height 12
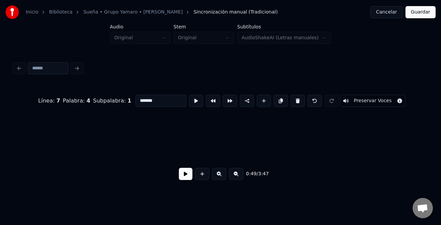
scroll to position [0, 844]
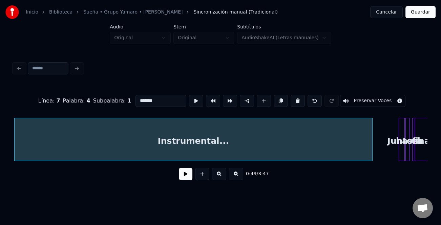
click at [371, 170] on div "Línea : 7 Palabra : 4 Subpalabra : 1 ******* Preservar Voces 0:49 / 3:47" at bounding box center [221, 135] width 414 height 103
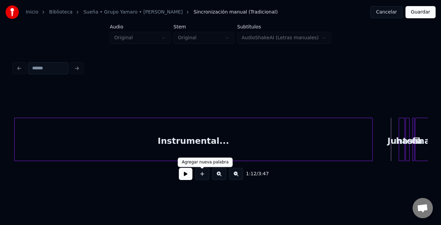
drag, startPoint x: 183, startPoint y: 172, endPoint x: 187, endPoint y: 175, distance: 4.8
click at [184, 173] on button at bounding box center [186, 174] width 14 height 12
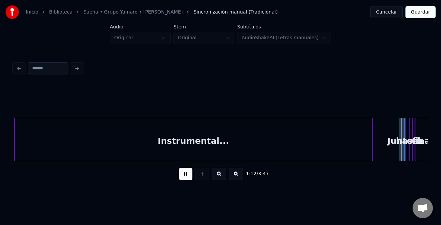
drag, startPoint x: 212, startPoint y: 177, endPoint x: 216, endPoint y: 177, distance: 3.4
click at [214, 177] on button at bounding box center [219, 174] width 14 height 12
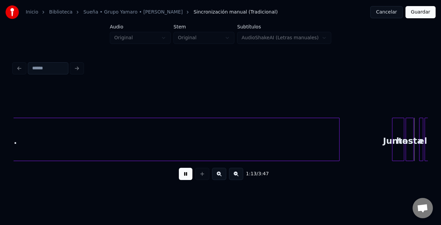
click at [217, 177] on button at bounding box center [219, 174] width 14 height 12
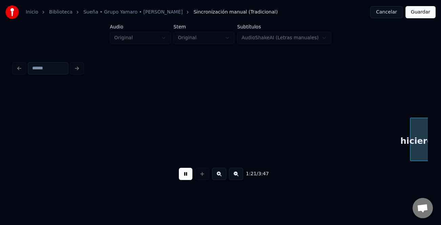
scroll to position [0, 4151]
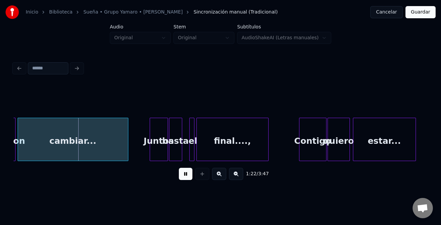
click at [219, 177] on button at bounding box center [219, 174] width 14 height 12
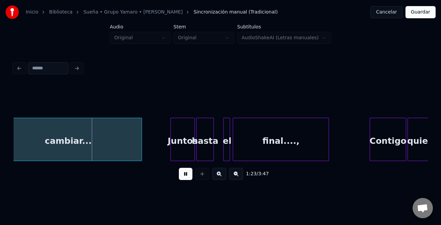
click at [219, 177] on button at bounding box center [219, 174] width 14 height 12
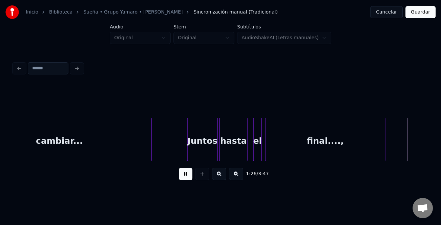
click at [247, 148] on div at bounding box center [246, 139] width 2 height 43
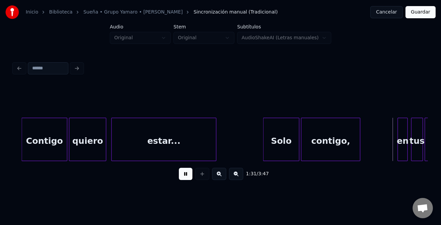
click at [264, 147] on div at bounding box center [265, 139] width 2 height 43
drag, startPoint x: 183, startPoint y: 174, endPoint x: 373, endPoint y: 146, distance: 191.9
click at [186, 175] on button at bounding box center [186, 174] width 14 height 12
click at [400, 141] on div at bounding box center [399, 139] width 2 height 43
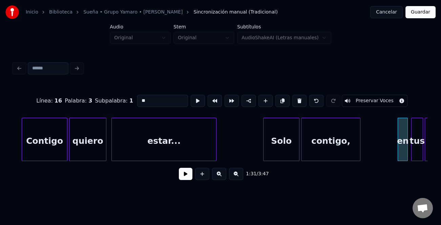
click at [139, 98] on input "**" at bounding box center [162, 101] width 51 height 12
type input "**"
click at [184, 178] on button at bounding box center [186, 174] width 14 height 12
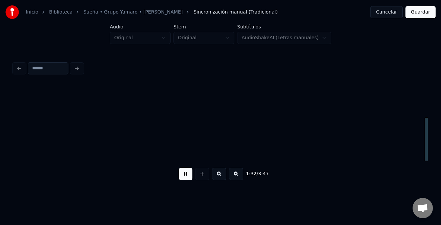
scroll to position [0, 7800]
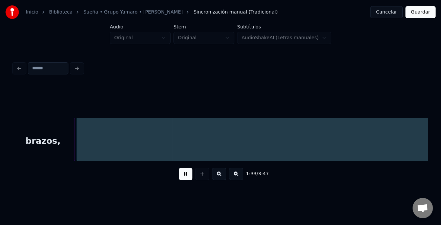
click at [236, 175] on button at bounding box center [236, 174] width 14 height 12
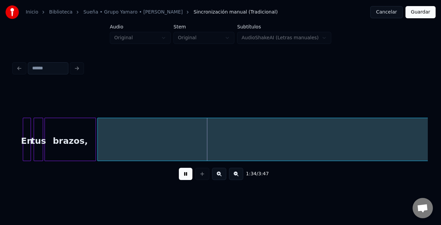
click at [236, 175] on button at bounding box center [236, 174] width 14 height 12
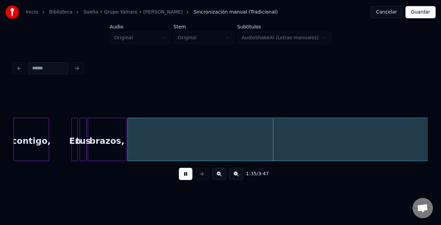
click at [232, 177] on button at bounding box center [236, 174] width 14 height 12
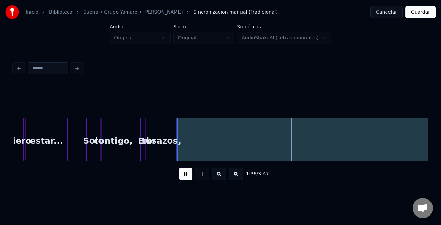
click at [232, 177] on button at bounding box center [236, 174] width 14 height 12
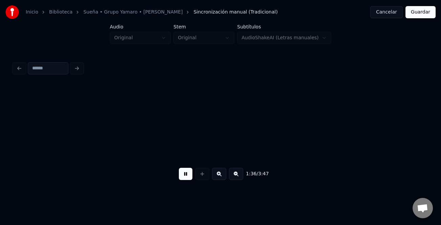
scroll to position [0, 1349]
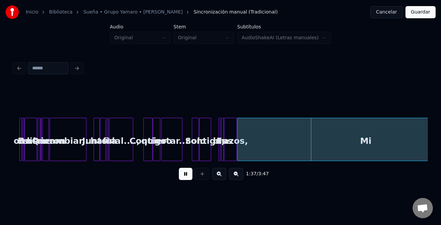
click at [179, 176] on button at bounding box center [186, 174] width 14 height 12
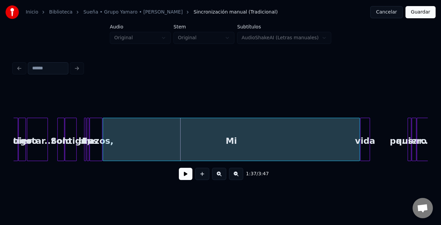
scroll to position [0, 1487]
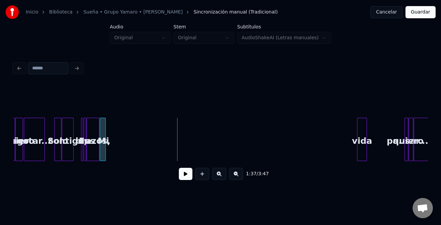
click at [104, 154] on div at bounding box center [104, 139] width 2 height 43
click at [112, 140] on div "vida" at bounding box center [112, 141] width 9 height 46
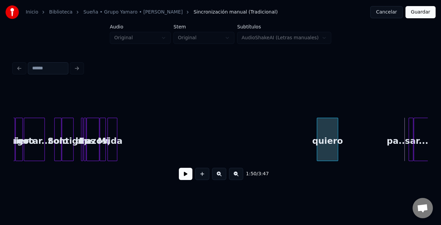
click at [317, 150] on div "quiero" at bounding box center [327, 139] width 21 height 43
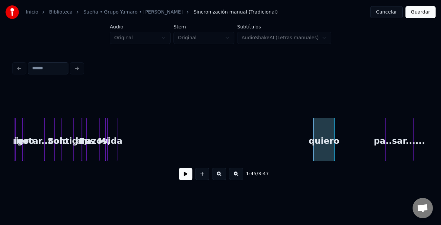
click at [386, 153] on div at bounding box center [387, 139] width 2 height 43
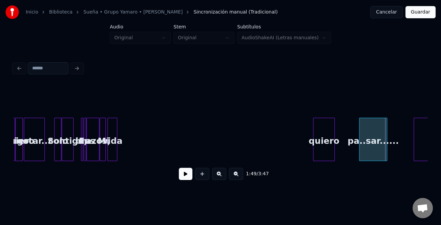
click at [371, 155] on div "pa..sar......" at bounding box center [372, 141] width 27 height 46
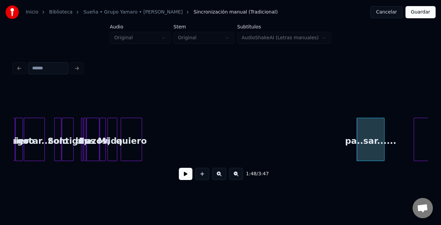
click at [134, 143] on div "quiero" at bounding box center [131, 141] width 21 height 46
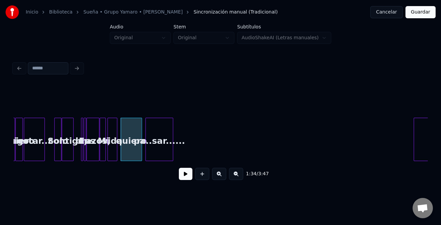
click at [155, 135] on div "pa..sar......" at bounding box center [159, 141] width 27 height 46
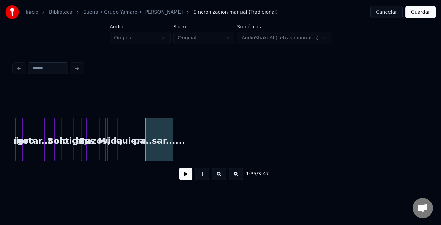
click at [173, 135] on div "pa..sar......" at bounding box center [159, 141] width 27 height 46
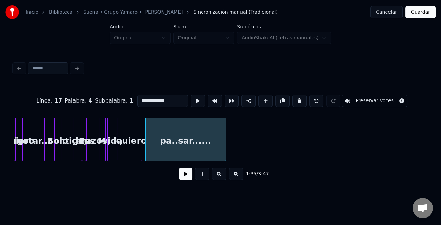
click at [224, 138] on div at bounding box center [225, 139] width 2 height 43
click at [219, 176] on button at bounding box center [219, 174] width 14 height 12
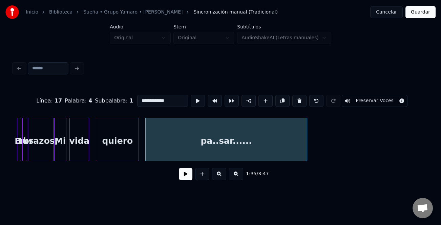
click at [220, 176] on button at bounding box center [219, 174] width 14 height 12
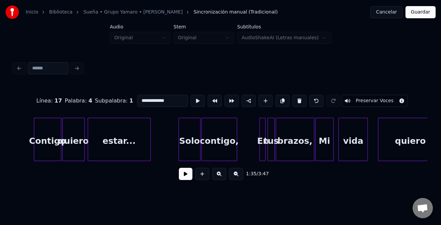
scroll to position [0, 4176]
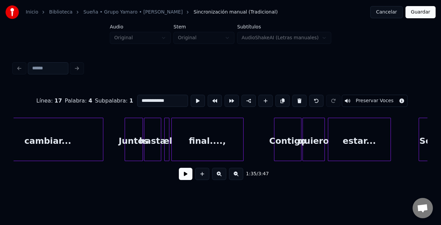
click at [208, 150] on div "final....," at bounding box center [207, 141] width 71 height 46
type input "**********"
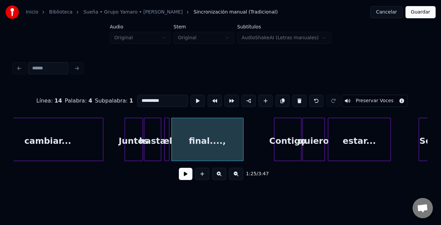
click at [189, 176] on button at bounding box center [186, 174] width 14 height 12
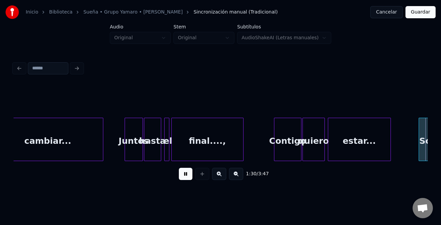
scroll to position [0, 4590]
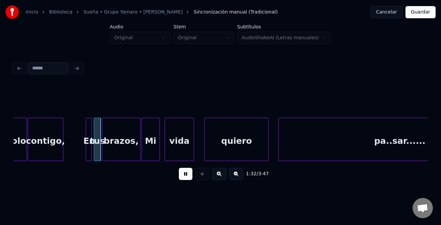
click at [220, 177] on button at bounding box center [219, 174] width 14 height 12
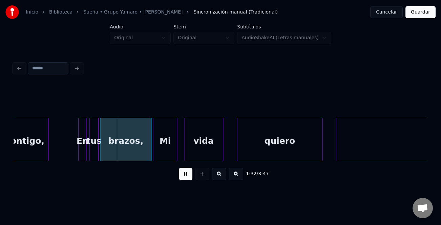
click at [220, 177] on button at bounding box center [219, 174] width 14 height 12
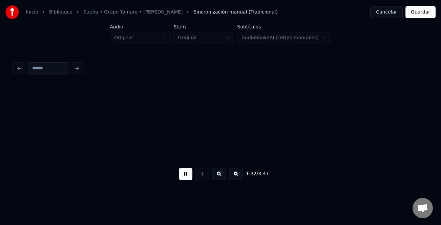
scroll to position [0, 7716]
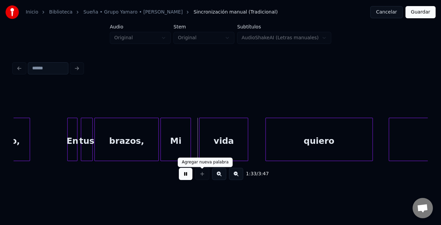
click at [191, 175] on button at bounding box center [186, 174] width 14 height 12
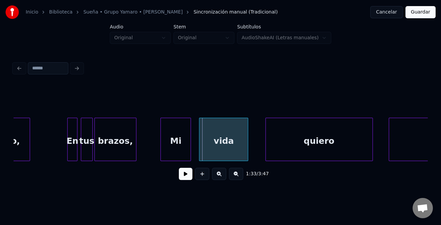
click at [136, 153] on div at bounding box center [135, 139] width 2 height 43
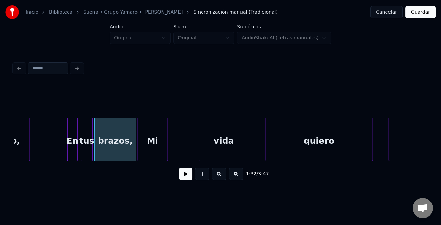
click at [152, 154] on div "Mi" at bounding box center [153, 141] width 30 height 46
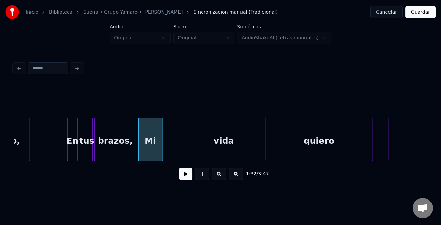
click at [161, 154] on div at bounding box center [162, 139] width 2 height 43
click at [129, 153] on div "brazos," at bounding box center [115, 141] width 41 height 46
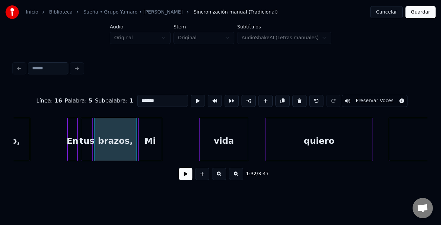
click at [185, 175] on button at bounding box center [186, 174] width 14 height 12
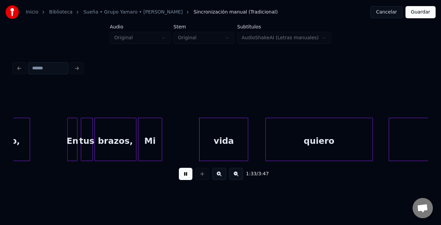
click at [185, 175] on button at bounding box center [186, 174] width 14 height 12
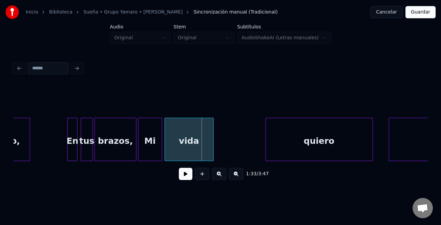
click at [194, 152] on div "vida" at bounding box center [189, 141] width 48 height 46
click at [195, 150] on div at bounding box center [195, 139] width 2 height 43
click at [185, 173] on button at bounding box center [186, 174] width 14 height 12
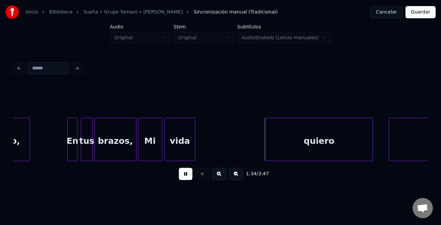
click at [185, 173] on button at bounding box center [186, 174] width 14 height 12
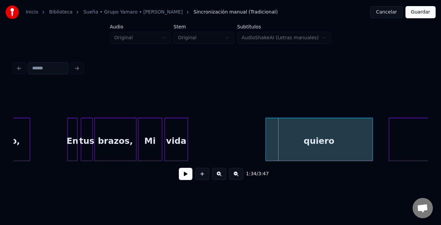
click at [187, 155] on div at bounding box center [187, 139] width 2 height 43
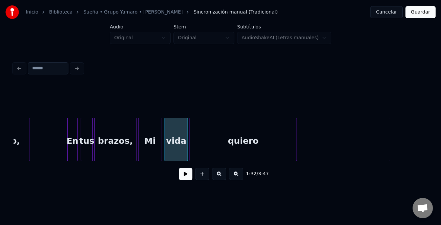
click at [205, 154] on div "quiero" at bounding box center [243, 141] width 107 height 46
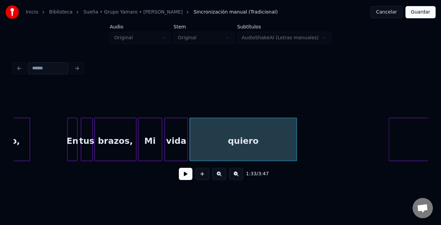
click at [150, 148] on div "Mi" at bounding box center [150, 141] width 23 height 46
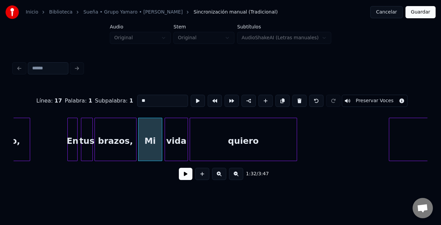
click at [184, 176] on button at bounding box center [186, 174] width 14 height 12
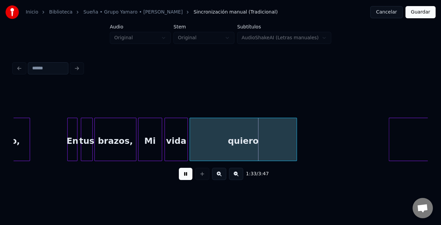
click at [186, 178] on button at bounding box center [186, 174] width 14 height 12
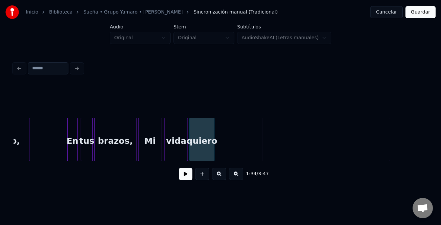
click at [213, 153] on div at bounding box center [213, 139] width 2 height 43
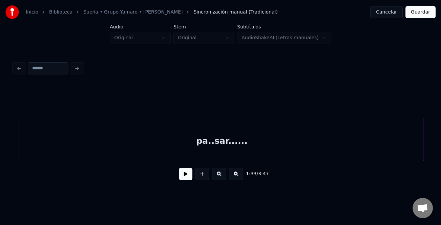
scroll to position [0, 7995]
click at [308, 153] on div "pa..sar......" at bounding box center [216, 141] width 404 height 46
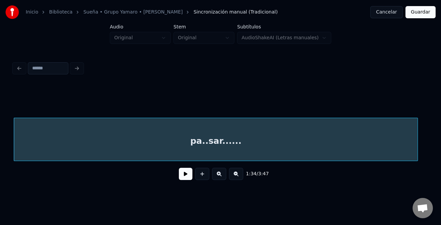
click at [239, 178] on button at bounding box center [236, 174] width 14 height 12
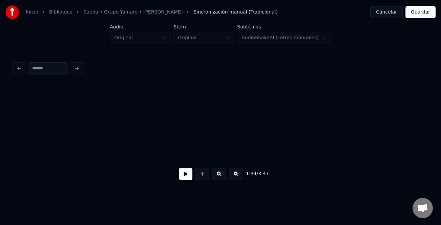
click at [239, 179] on button at bounding box center [236, 174] width 14 height 12
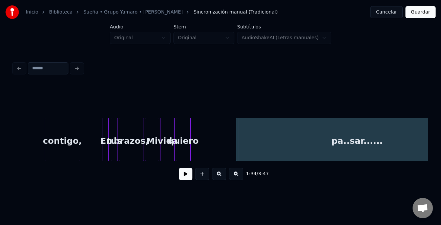
scroll to position [0, 4624]
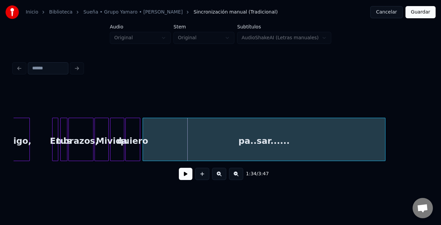
click at [229, 149] on div "pa..sar......" at bounding box center [264, 141] width 242 height 46
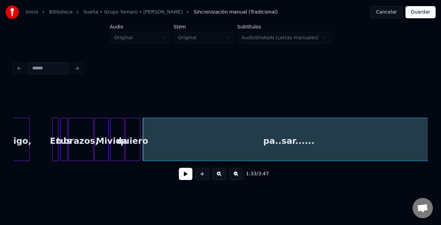
click at [434, 155] on div "Inicio Biblioteca Sueña • Grupo Yamaro • [PERSON_NAME] Sincronización manual (T…" at bounding box center [220, 95] width 441 height 190
click at [118, 151] on div "vida" at bounding box center [117, 141] width 14 height 46
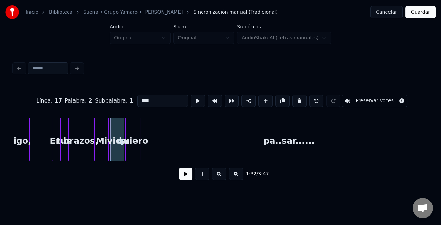
click at [182, 175] on button at bounding box center [186, 174] width 14 height 12
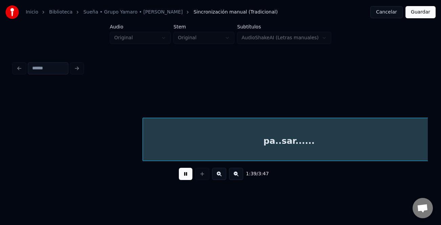
scroll to position [0, 5038]
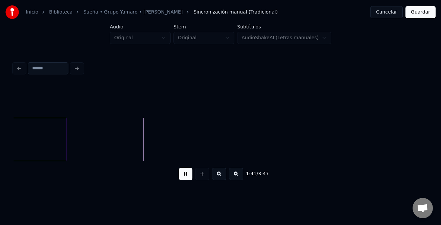
click at [65, 147] on div at bounding box center [65, 139] width 2 height 43
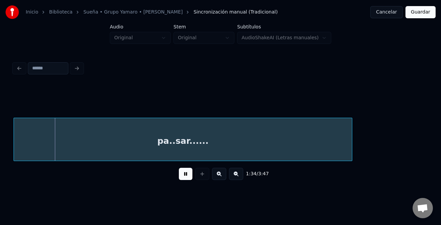
click at [185, 176] on button at bounding box center [186, 174] width 14 height 12
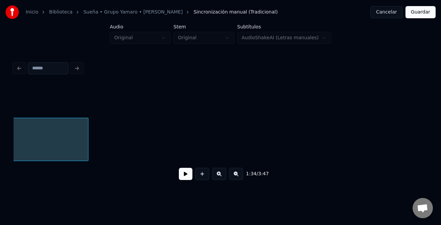
click at [235, 174] on button at bounding box center [236, 174] width 14 height 12
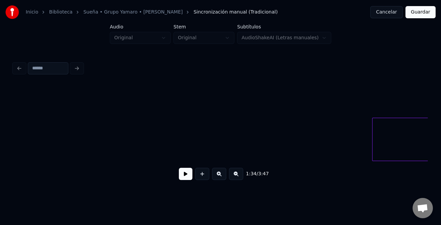
click at [235, 174] on button at bounding box center [236, 174] width 14 height 12
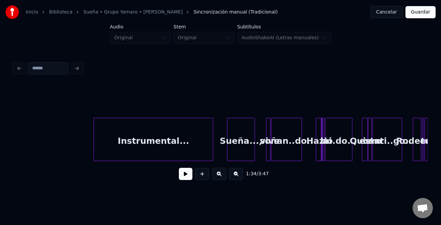
click at [208, 153] on div "Instrumental..." at bounding box center [153, 141] width 119 height 46
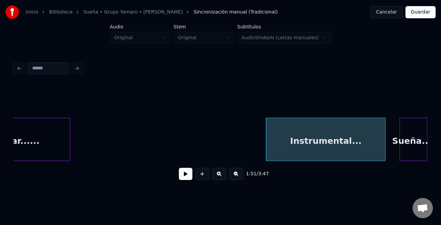
scroll to position [0, 1631]
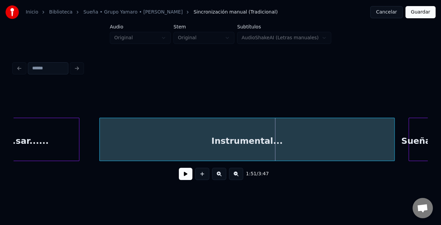
click at [100, 148] on div at bounding box center [101, 139] width 2 height 43
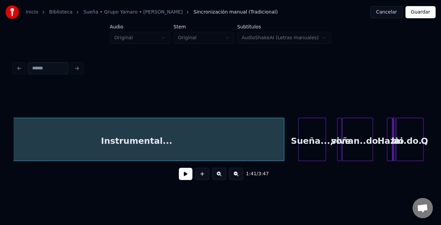
scroll to position [0, 1789]
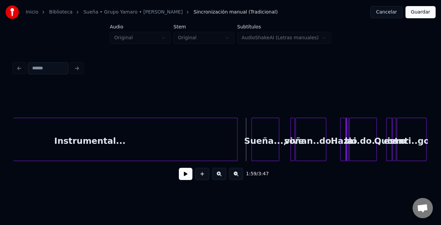
click at [183, 174] on button at bounding box center [186, 174] width 14 height 12
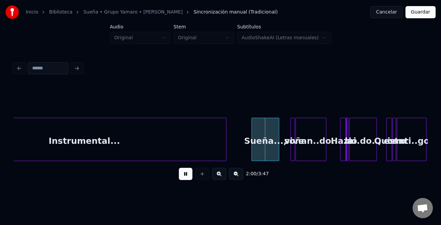
click at [225, 153] on div at bounding box center [225, 139] width 2 height 43
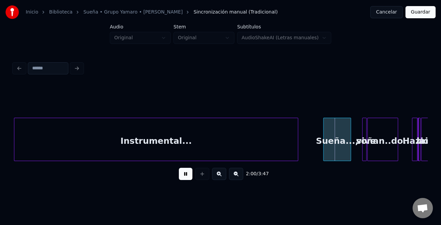
click at [223, 176] on button at bounding box center [219, 174] width 14 height 12
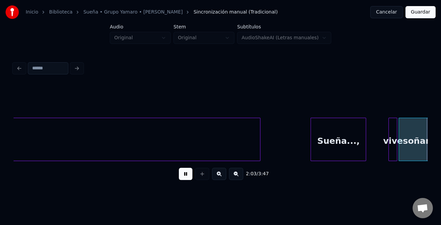
scroll to position [0, 4169]
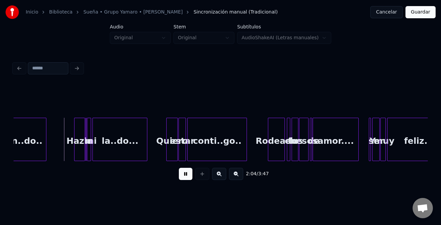
click at [219, 173] on button at bounding box center [219, 174] width 14 height 12
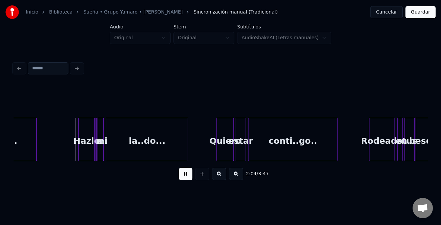
click at [219, 173] on button at bounding box center [219, 174] width 14 height 12
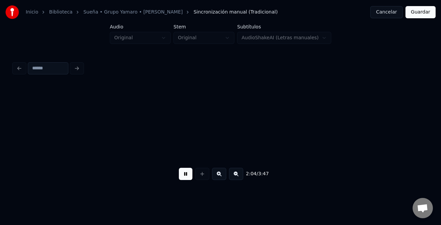
click at [219, 173] on button at bounding box center [219, 174] width 14 height 12
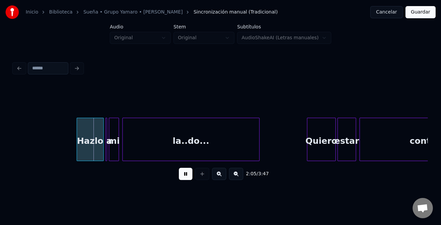
click at [219, 173] on button at bounding box center [219, 174] width 14 height 12
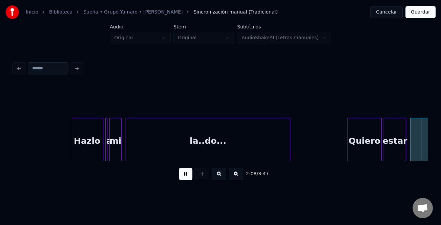
scroll to position [0, 13048]
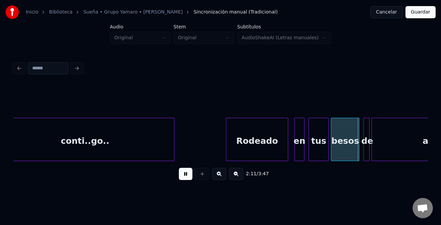
click at [226, 140] on div at bounding box center [227, 139] width 2 height 43
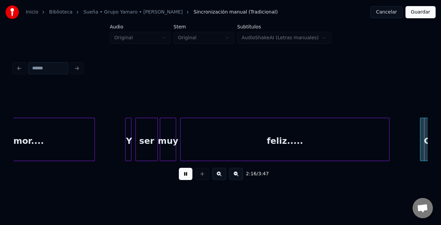
scroll to position [0, 13877]
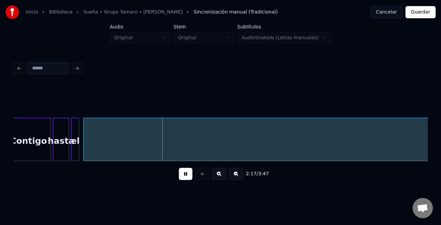
click at [246, 174] on span "2:17" at bounding box center [251, 174] width 11 height 7
click at [241, 175] on button at bounding box center [236, 174] width 14 height 12
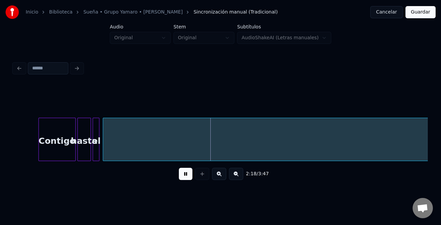
click at [241, 175] on button at bounding box center [236, 174] width 14 height 12
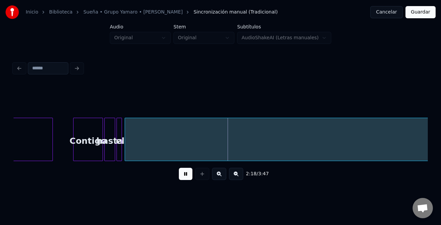
click at [241, 175] on button at bounding box center [236, 174] width 14 height 12
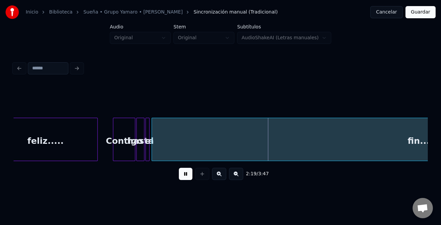
click at [241, 175] on button at bounding box center [236, 174] width 14 height 12
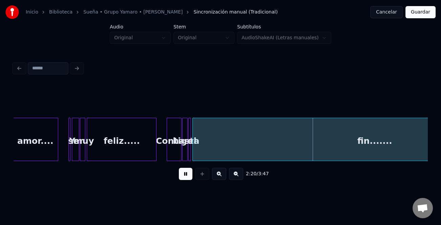
click at [241, 175] on button at bounding box center [236, 174] width 14 height 12
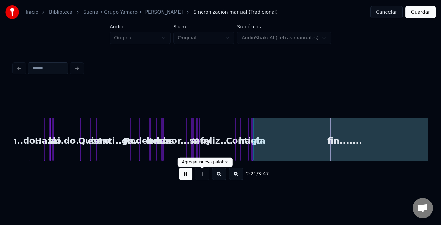
click at [188, 176] on button at bounding box center [186, 174] width 14 height 12
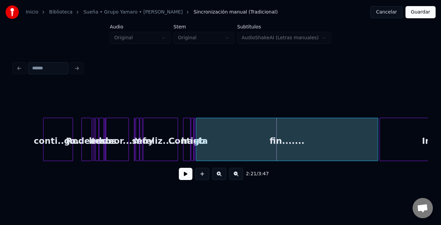
scroll to position [0, 2191]
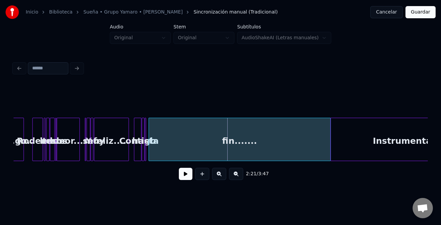
click at [354, 154] on div at bounding box center [354, 139] width 2 height 43
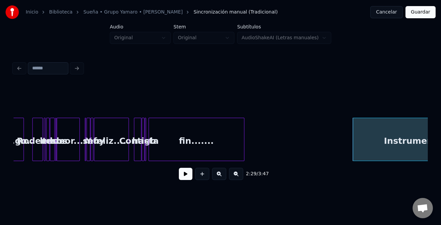
click at [242, 156] on div at bounding box center [243, 139] width 2 height 43
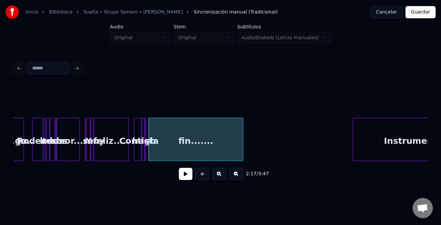
scroll to position [0, 2250]
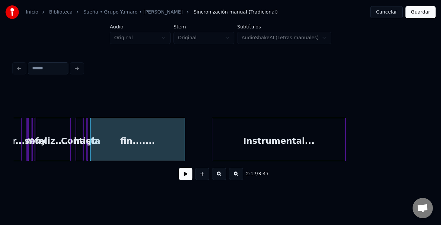
click at [282, 147] on div "Instrumental..." at bounding box center [278, 141] width 133 height 46
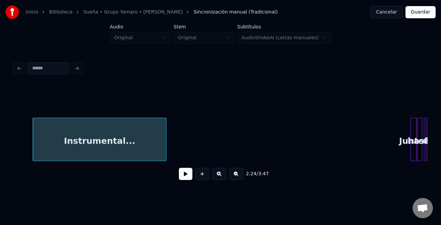
scroll to position [0, 2475]
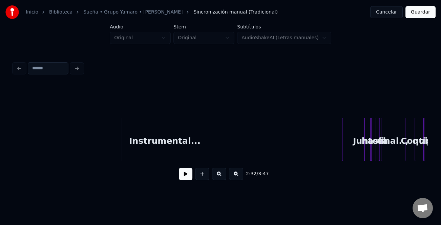
click at [343, 150] on div at bounding box center [342, 139] width 2 height 43
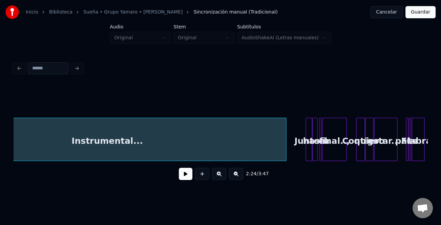
scroll to position [0, 2540]
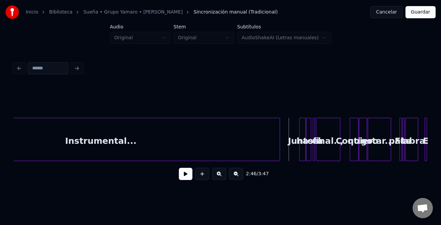
click at [219, 178] on button at bounding box center [219, 174] width 14 height 12
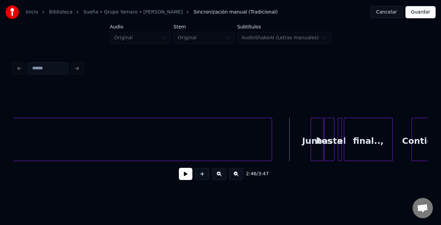
click at [220, 178] on button at bounding box center [219, 174] width 14 height 12
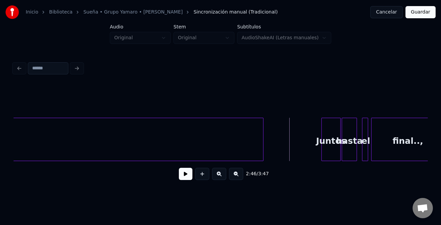
click at [220, 178] on button at bounding box center [219, 174] width 14 height 12
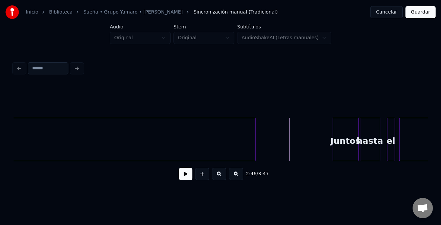
click at [183, 174] on button at bounding box center [186, 174] width 14 height 12
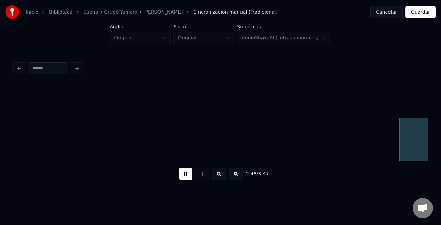
scroll to position [0, 11397]
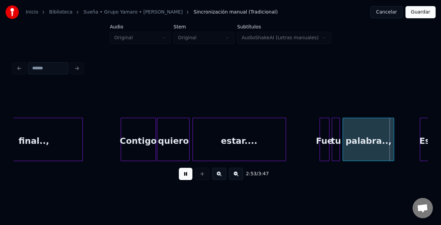
click at [224, 176] on button at bounding box center [219, 174] width 14 height 12
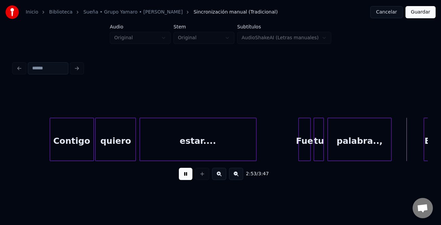
click at [224, 176] on button at bounding box center [219, 174] width 14 height 12
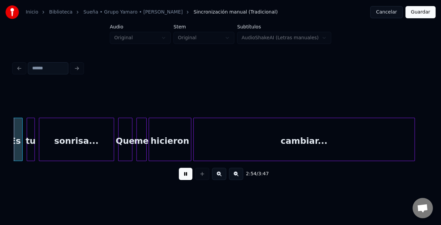
click at [224, 176] on button at bounding box center [219, 174] width 14 height 12
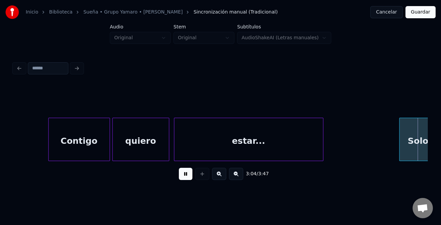
scroll to position [0, 21909]
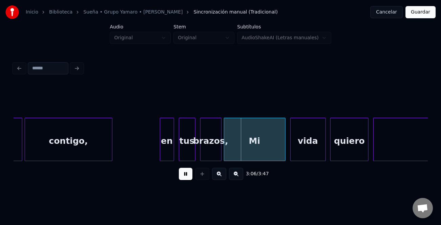
drag, startPoint x: 188, startPoint y: 174, endPoint x: 168, endPoint y: 153, distance: 29.0
click at [187, 174] on button at bounding box center [186, 174] width 14 height 12
click at [167, 148] on div "en" at bounding box center [167, 141] width 14 height 46
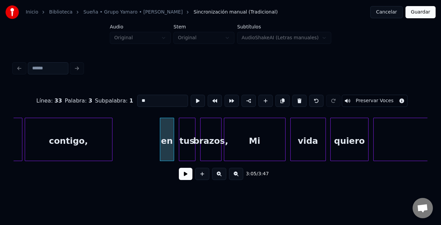
click at [139, 98] on input "**" at bounding box center [162, 101] width 51 height 12
type input "**"
click at [188, 173] on button at bounding box center [186, 174] width 14 height 12
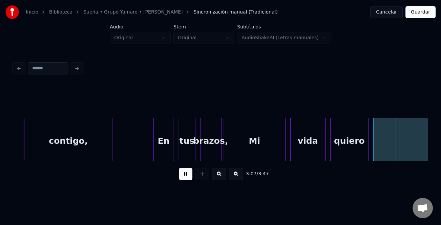
click at [154, 148] on div at bounding box center [155, 139] width 2 height 43
click at [272, 151] on div at bounding box center [272, 139] width 2 height 43
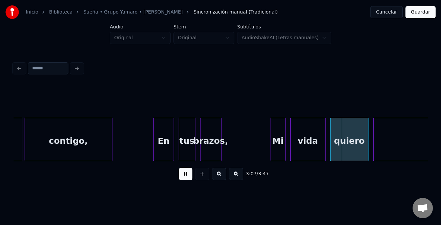
click at [213, 146] on div "brazos," at bounding box center [211, 141] width 21 height 46
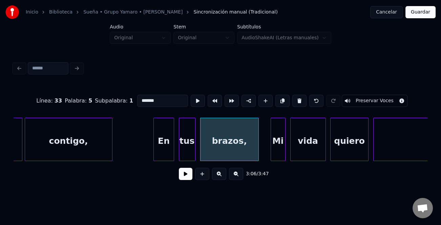
click at [257, 150] on div at bounding box center [257, 139] width 2 height 43
click at [183, 176] on button at bounding box center [186, 174] width 14 height 12
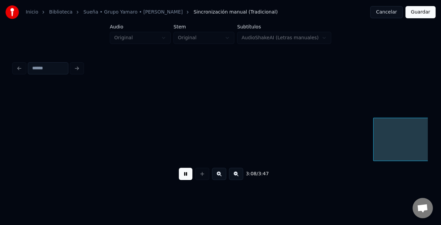
scroll to position [0, 22325]
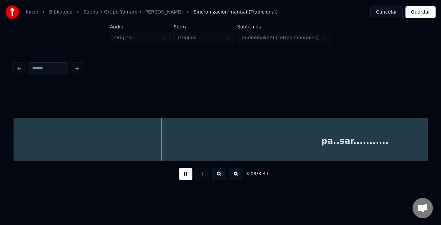
click at [237, 176] on button at bounding box center [236, 174] width 14 height 12
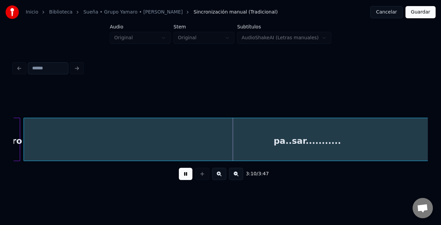
click at [237, 175] on button at bounding box center [236, 174] width 14 height 12
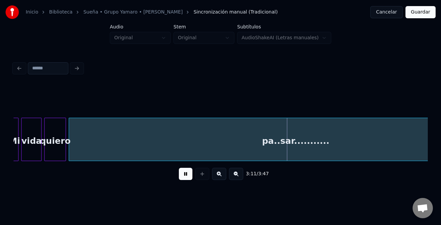
click at [237, 175] on button at bounding box center [236, 174] width 14 height 12
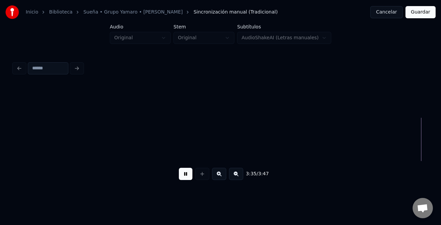
scroll to position [0, 10962]
click at [421, 14] on button "Guardar" at bounding box center [421, 12] width 30 height 12
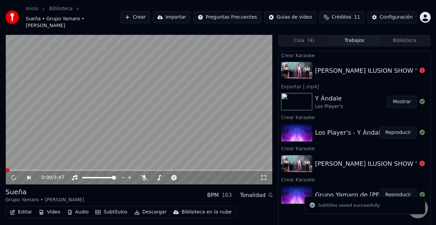
click at [151, 208] on button "Descargar" at bounding box center [150, 212] width 38 height 9
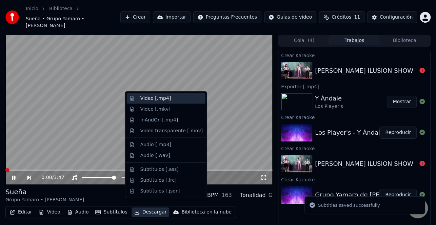
click at [176, 100] on div "Video [.mp4]" at bounding box center [171, 98] width 62 height 7
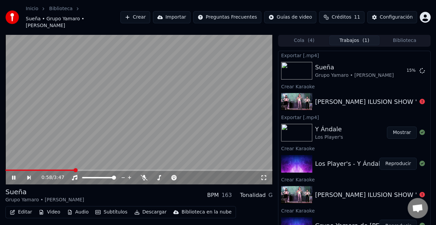
click at [16, 175] on icon at bounding box center [18, 177] width 15 height 5
drag, startPoint x: 195, startPoint y: 15, endPoint x: 166, endPoint y: 14, distance: 28.8
click at [178, 22] on div "Inicio Biblioteca Sueña • Grupo Yamaro • [PERSON_NAME] [PERSON_NAME] Importar P…" at bounding box center [218, 17] width 436 height 35
click at [150, 14] on button "Crear" at bounding box center [135, 17] width 30 height 12
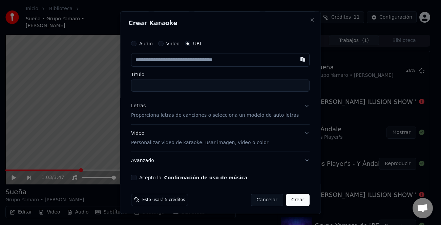
click at [153, 46] on label "Audio" at bounding box center [146, 43] width 14 height 5
click at [137, 46] on button "Audio" at bounding box center [133, 43] width 5 height 5
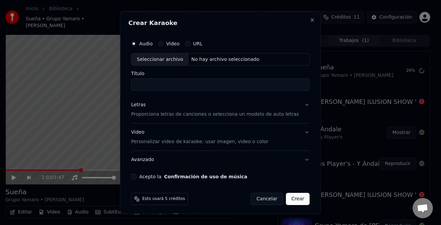
click at [166, 59] on div "Seleccionar archivo" at bounding box center [159, 59] width 57 height 12
type input "**********"
click at [142, 105] on div "Letras" at bounding box center [138, 105] width 15 height 7
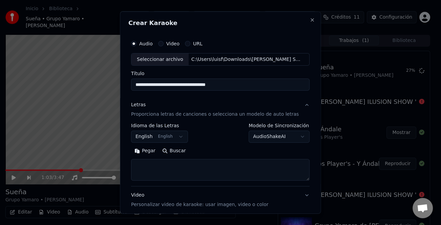
drag, startPoint x: 148, startPoint y: 151, endPoint x: 298, endPoint y: 161, distance: 150.4
click at [150, 152] on button "Pegar" at bounding box center [145, 151] width 28 height 11
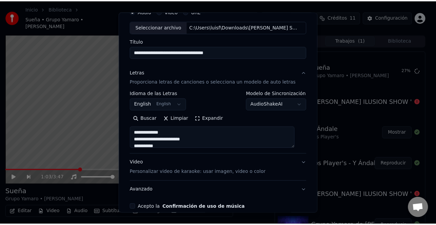
scroll to position [65, 0]
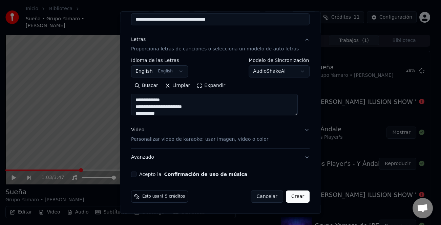
drag, startPoint x: 144, startPoint y: 175, endPoint x: 141, endPoint y: 175, distance: 3.7
click at [144, 175] on label "Acepto la Confirmación de uso de música" at bounding box center [193, 174] width 108 height 5
click at [137, 175] on button "Acepto la Confirmación de uso de música" at bounding box center [133, 174] width 5 height 5
type textarea "**********"
click at [288, 195] on button "Crear" at bounding box center [298, 197] width 24 height 12
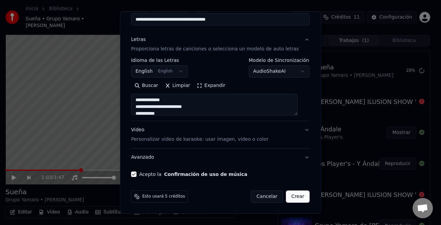
select select "**"
type textarea "**********"
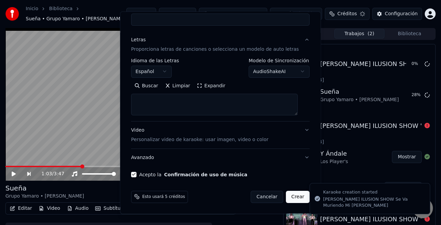
select select
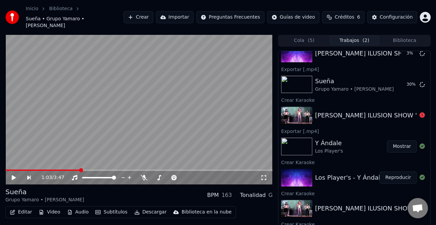
scroll to position [27, 0]
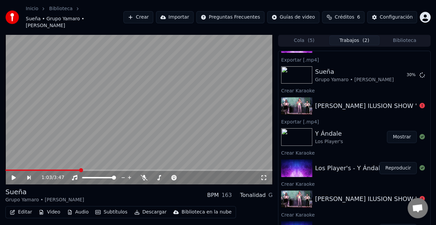
click at [396, 131] on button "Mostrar" at bounding box center [402, 137] width 30 height 12
click at [391, 69] on button "Mostrar" at bounding box center [402, 75] width 30 height 12
click at [13, 125] on video at bounding box center [138, 110] width 267 height 150
click at [15, 175] on icon at bounding box center [18, 177] width 15 height 5
click at [395, 69] on button "Mostrar" at bounding box center [402, 75] width 30 height 12
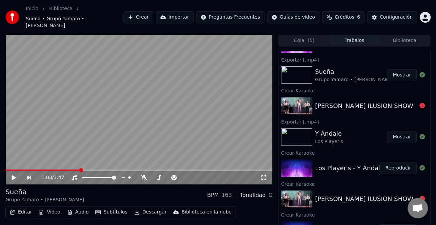
click at [403, 69] on button "Mostrar" at bounding box center [402, 75] width 30 height 12
drag, startPoint x: 356, startPoint y: 85, endPoint x: 356, endPoint y: 115, distance: 29.5
click at [356, 86] on div "Crear Karaoke" at bounding box center [354, 90] width 152 height 8
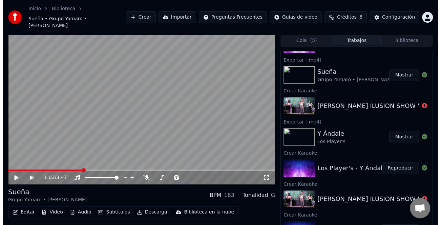
scroll to position [0, 0]
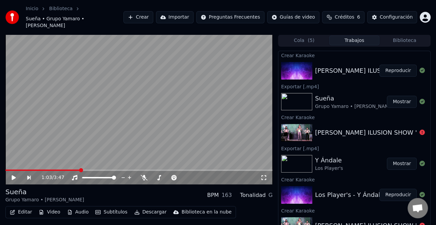
click at [396, 65] on button "Reproducir" at bounding box center [397, 71] width 37 height 12
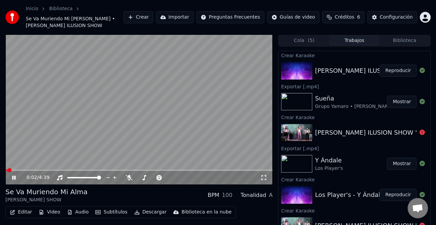
click at [16, 175] on icon at bounding box center [19, 177] width 16 height 5
click at [22, 208] on button "Editar" at bounding box center [20, 212] width 27 height 9
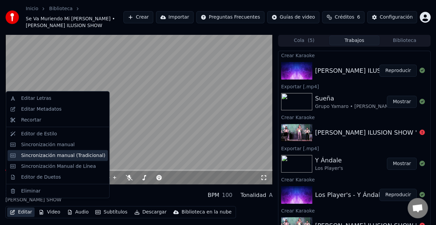
click at [66, 154] on div "Sincronización manual (Tradicional)" at bounding box center [63, 155] width 84 height 7
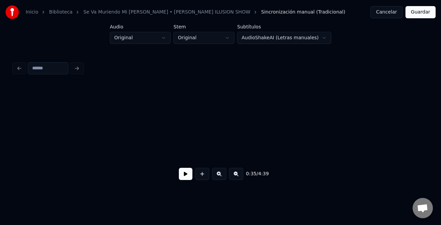
scroll to position [0, 1792]
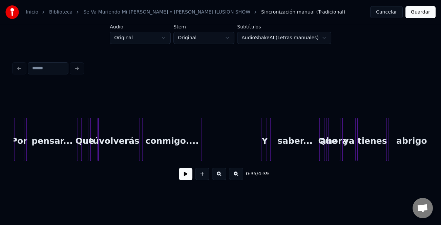
click at [181, 178] on button at bounding box center [186, 174] width 14 height 12
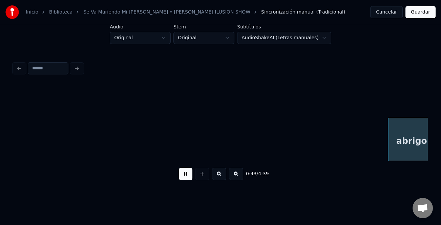
scroll to position [0, 2206]
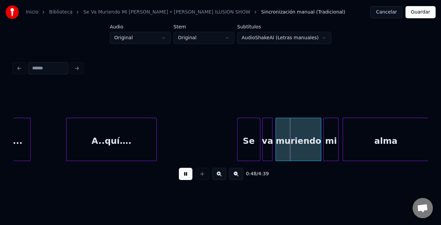
click at [238, 143] on div at bounding box center [239, 139] width 2 height 43
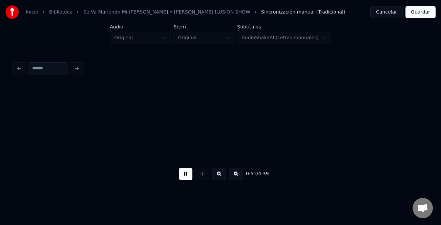
scroll to position [0, 2621]
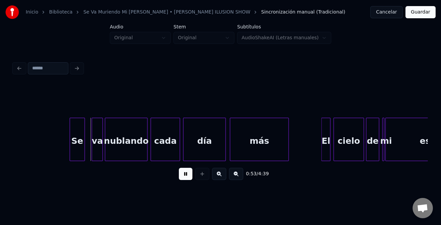
click at [75, 139] on div "Se" at bounding box center [77, 141] width 15 height 46
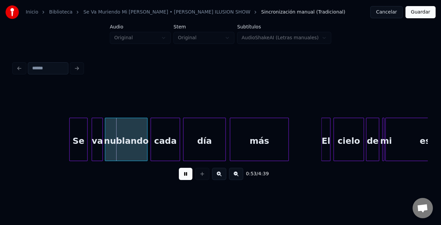
click at [86, 142] on div at bounding box center [86, 139] width 2 height 43
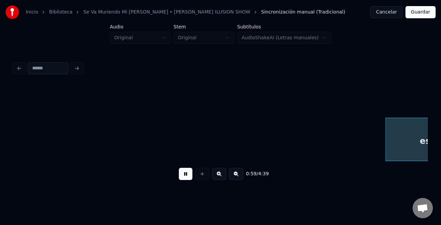
scroll to position [0, 3036]
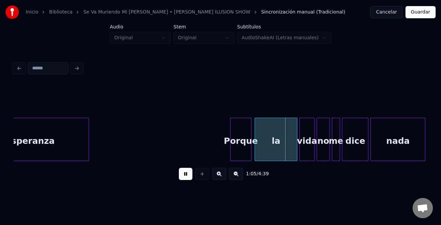
click at [231, 143] on div at bounding box center [232, 139] width 2 height 43
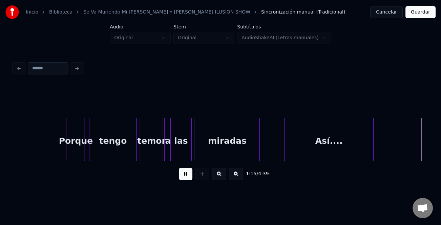
scroll to position [0, 3863]
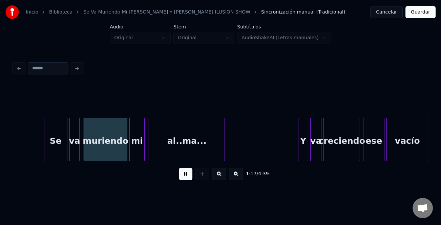
click at [45, 146] on div at bounding box center [45, 139] width 2 height 43
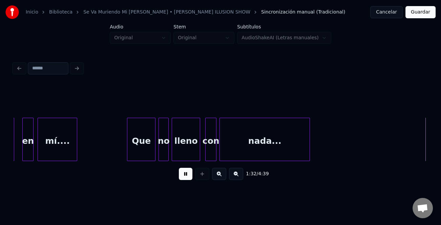
scroll to position [0, 4691]
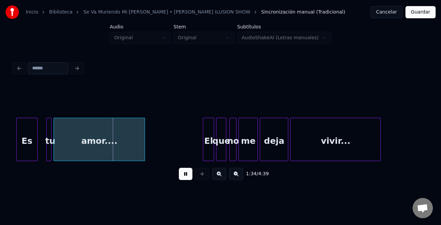
click at [32, 148] on div "Es" at bounding box center [27, 141] width 21 height 46
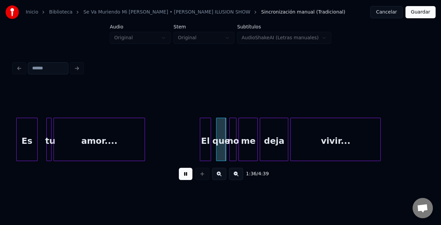
click at [204, 142] on div "El" at bounding box center [205, 141] width 11 height 46
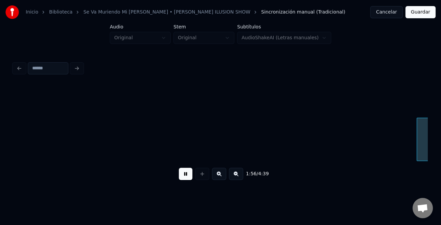
scroll to position [0, 5935]
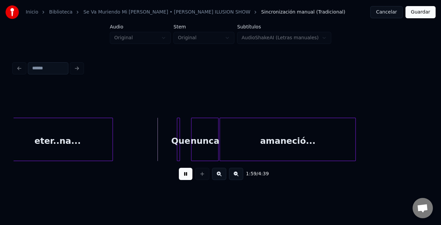
click at [180, 145] on div "Que" at bounding box center [180, 141] width 7 height 46
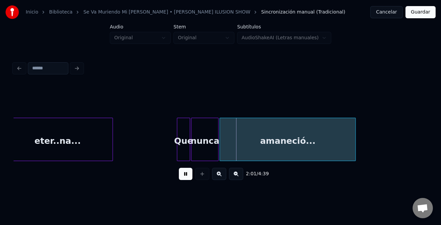
click at [189, 151] on div at bounding box center [189, 139] width 2 height 43
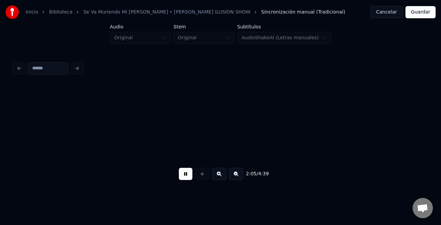
scroll to position [0, 6349]
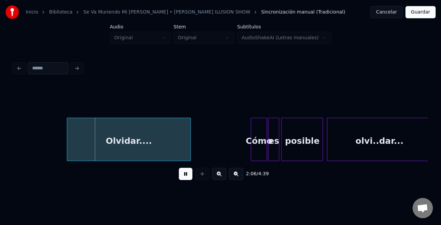
click at [173, 148] on div "Olvidar...." at bounding box center [128, 141] width 123 height 46
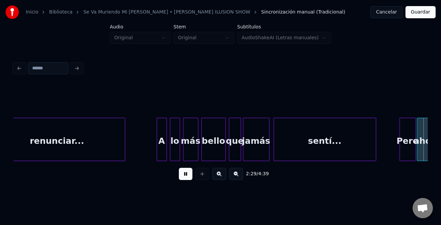
scroll to position [0, 7592]
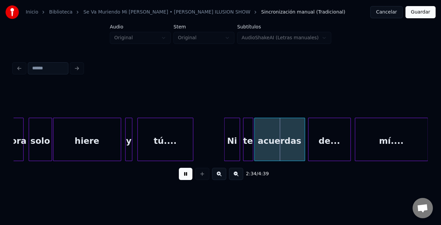
click at [226, 144] on div at bounding box center [226, 139] width 2 height 43
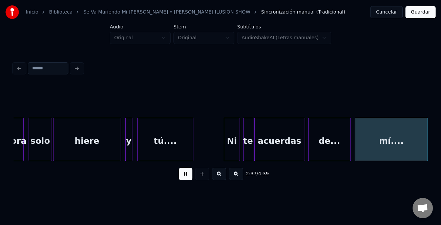
scroll to position [0, 8006]
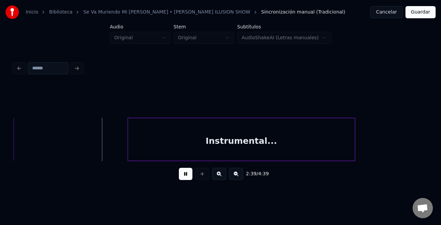
click at [236, 176] on button at bounding box center [236, 174] width 14 height 12
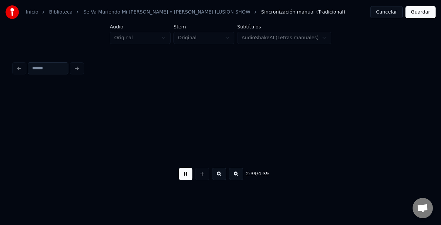
click at [236, 176] on button at bounding box center [236, 174] width 14 height 12
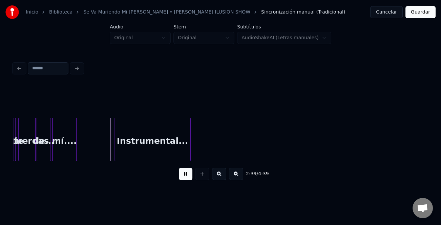
click at [236, 176] on button at bounding box center [236, 174] width 14 height 12
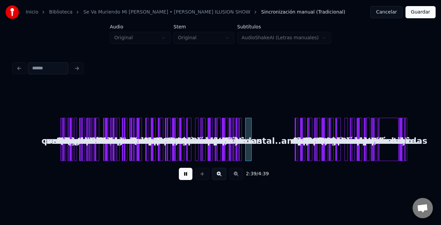
scroll to position [0, 0]
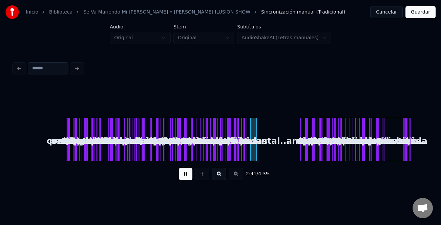
click at [222, 174] on button at bounding box center [219, 174] width 14 height 12
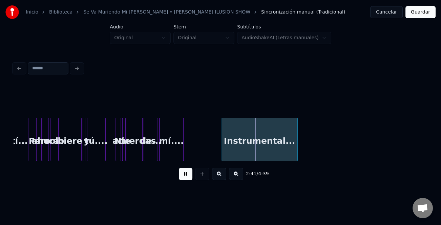
click at [222, 174] on button at bounding box center [219, 174] width 14 height 12
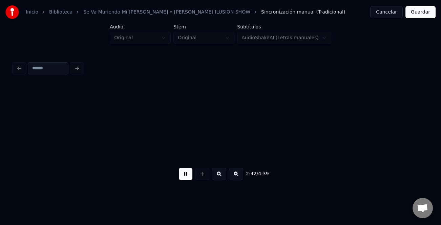
scroll to position [0, 5242]
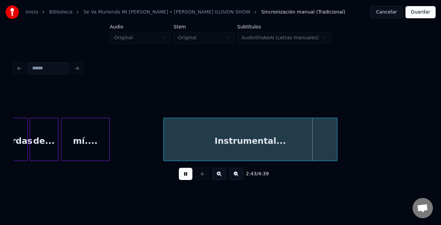
click at [164, 154] on div at bounding box center [165, 139] width 2 height 43
drag, startPoint x: 189, startPoint y: 177, endPoint x: 249, endPoint y: 170, distance: 60.6
click at [195, 176] on div "2:39 / 4:39" at bounding box center [220, 174] width 403 height 15
click at [187, 174] on button at bounding box center [186, 174] width 14 height 12
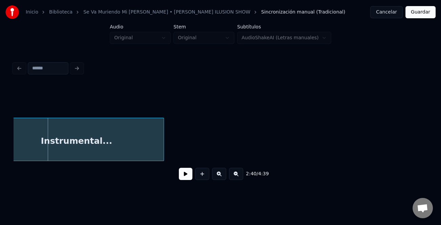
scroll to position [0, 5461]
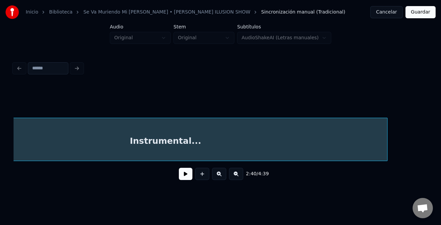
click at [386, 170] on div "2:40 / 4:39" at bounding box center [221, 135] width 414 height 103
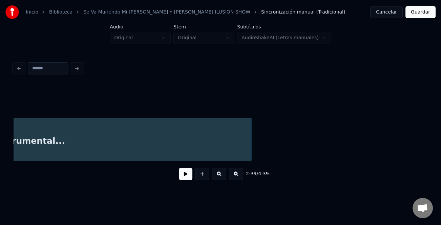
scroll to position [0, 5605]
click at [233, 178] on button at bounding box center [236, 174] width 14 height 12
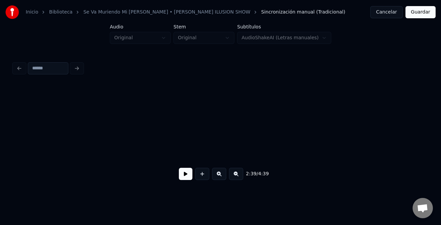
scroll to position [0, 2909]
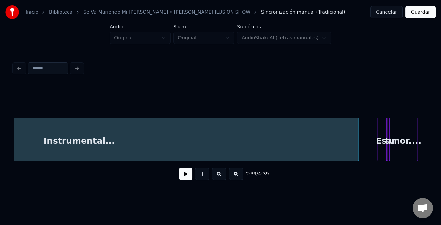
click at [358, 144] on div at bounding box center [358, 139] width 2 height 43
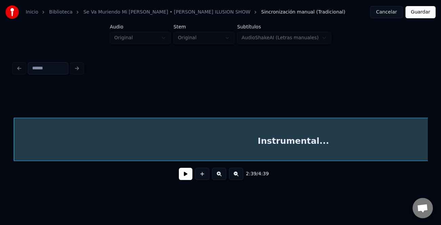
click at [223, 177] on button at bounding box center [219, 174] width 14 height 12
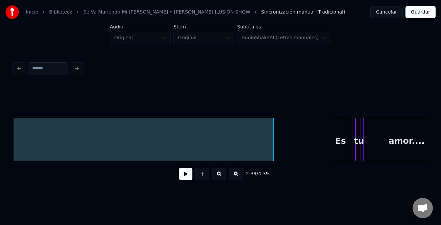
scroll to position [0, 9527]
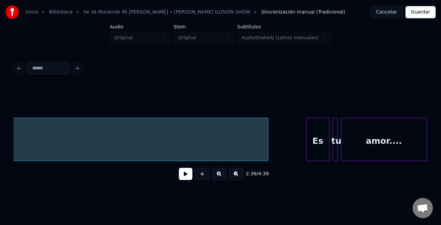
click at [266, 154] on div at bounding box center [267, 139] width 2 height 43
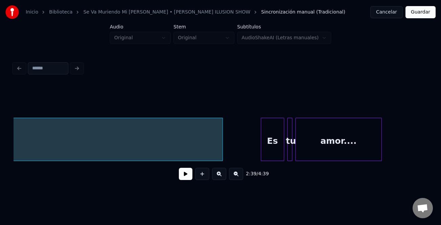
scroll to position [0, 9539]
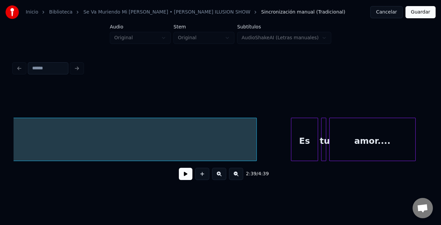
click at [291, 146] on div at bounding box center [292, 139] width 2 height 43
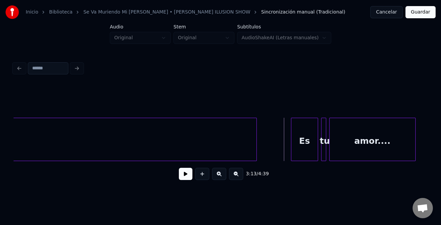
click at [189, 176] on button at bounding box center [186, 174] width 14 height 12
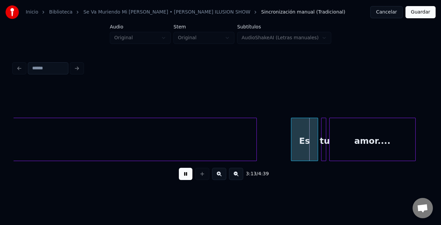
click at [189, 176] on button at bounding box center [186, 174] width 14 height 12
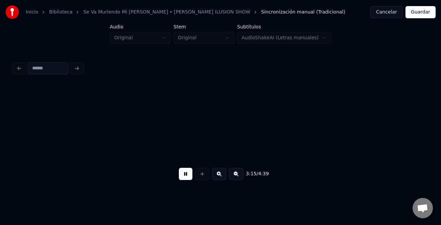
scroll to position [0, 9953]
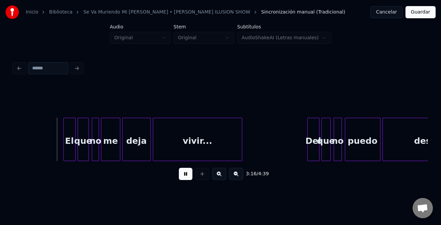
click at [189, 176] on button at bounding box center [186, 174] width 14 height 12
click at [62, 149] on div at bounding box center [63, 139] width 2 height 43
click at [183, 178] on button at bounding box center [186, 174] width 14 height 12
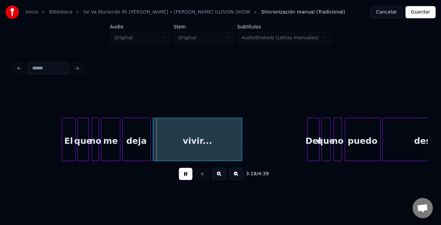
click at [183, 178] on button at bounding box center [186, 174] width 14 height 12
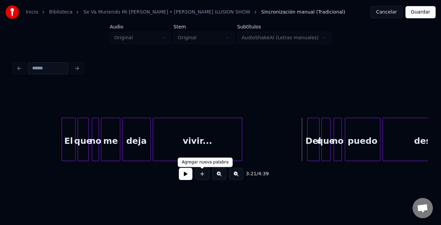
click at [192, 176] on div "3:21 / 4:39" at bounding box center [220, 174] width 403 height 15
click at [189, 176] on button at bounding box center [186, 174] width 14 height 12
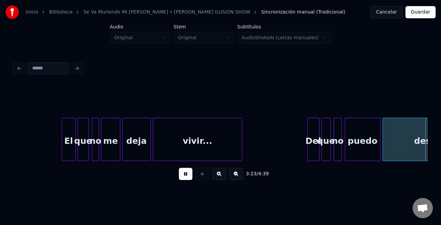
scroll to position [0, 10367]
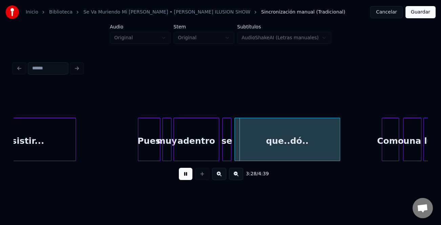
click at [189, 176] on button at bounding box center [186, 174] width 14 height 12
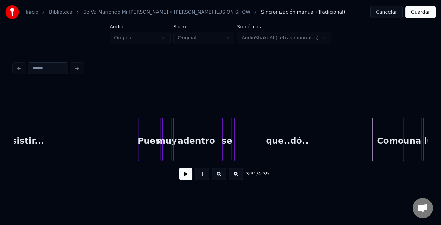
click at [189, 177] on button at bounding box center [186, 174] width 14 height 12
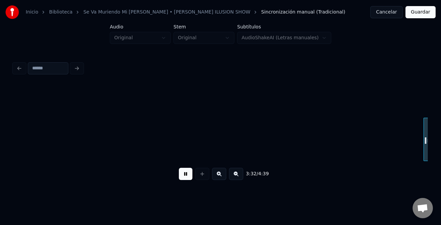
scroll to position [0, 10781]
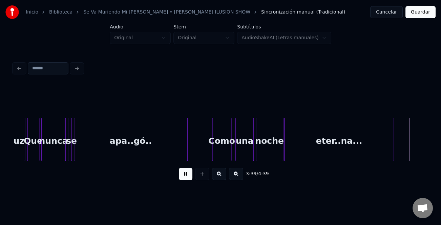
click at [186, 177] on button at bounding box center [186, 174] width 14 height 12
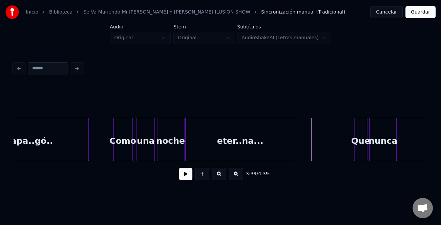
scroll to position [0, 10903]
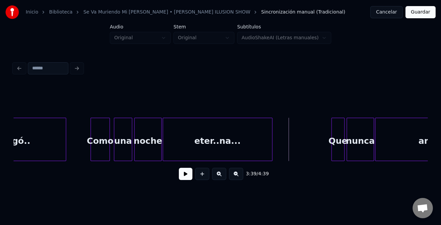
click at [186, 176] on button at bounding box center [186, 174] width 14 height 12
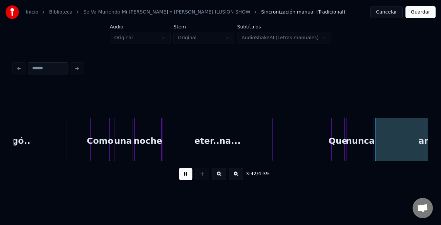
scroll to position [0, 11317]
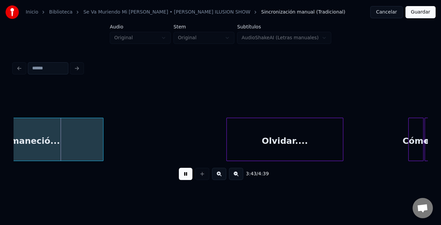
click at [227, 122] on div at bounding box center [228, 139] width 2 height 43
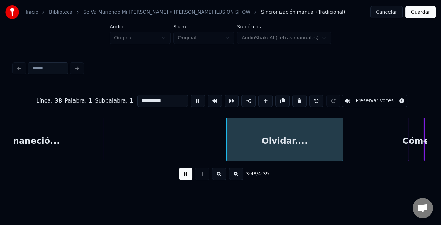
click at [228, 138] on div "Olvidar...." at bounding box center [285, 141] width 116 height 46
click at [222, 143] on div at bounding box center [223, 139] width 2 height 43
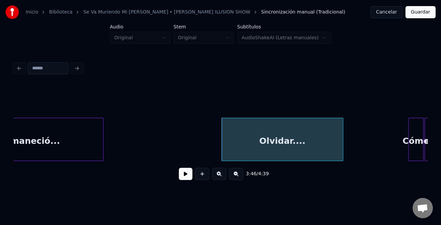
click at [190, 174] on button at bounding box center [186, 174] width 14 height 12
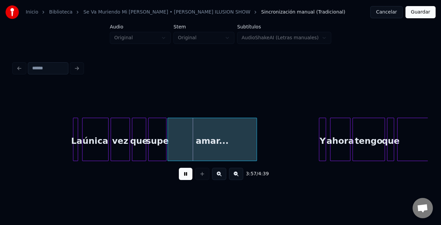
scroll to position [0, 12062]
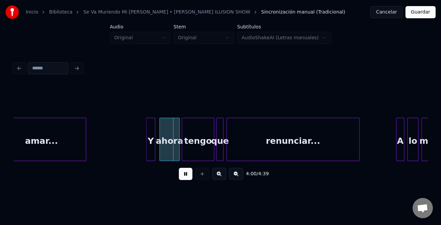
click at [147, 137] on div at bounding box center [148, 139] width 2 height 43
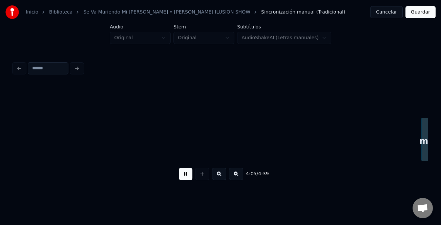
scroll to position [0, 12477]
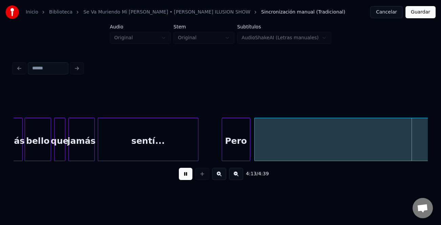
click at [234, 177] on button at bounding box center [236, 174] width 14 height 12
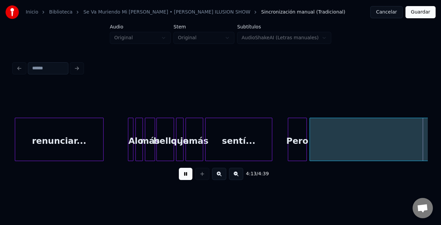
click at [234, 177] on button at bounding box center [236, 174] width 14 height 12
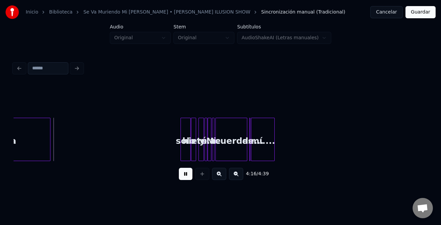
click at [50, 158] on div "ahora" at bounding box center [3, 139] width 96 height 43
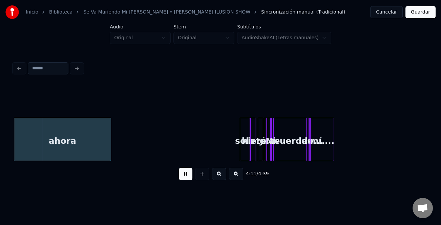
drag, startPoint x: 186, startPoint y: 174, endPoint x: 379, endPoint y: 161, distance: 193.6
click at [191, 174] on button at bounding box center [186, 174] width 14 height 12
click at [380, 161] on div "ahora solo hiere y tú.... Ni te acuerdas de... mí...." at bounding box center [221, 139] width 414 height 43
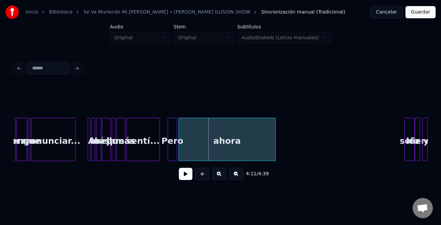
scroll to position [0, 4059]
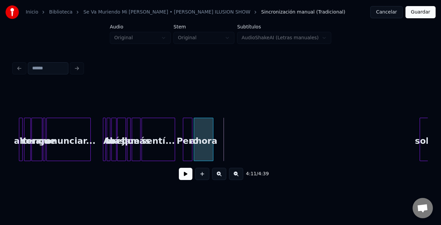
click at [212, 155] on div at bounding box center [212, 139] width 2 height 43
click at [220, 152] on div "solo" at bounding box center [219, 141] width 9 height 46
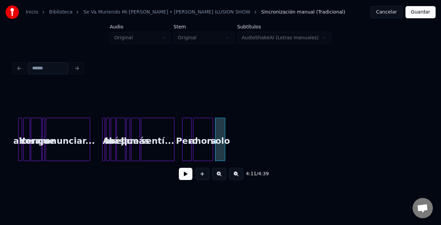
drag, startPoint x: 383, startPoint y: 164, endPoint x: 387, endPoint y: 164, distance: 4.1
click at [387, 164] on div "4:11 / 4:39" at bounding box center [221, 174] width 414 height 26
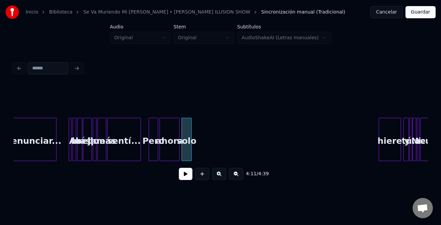
click at [379, 154] on div at bounding box center [380, 139] width 2 height 43
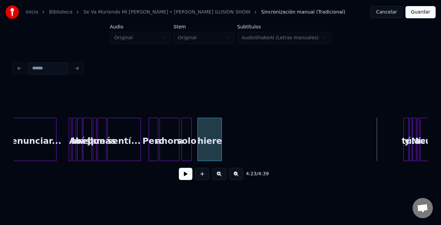
click at [203, 153] on div "hiere" at bounding box center [210, 141] width 24 height 46
click at [405, 149] on div "y" at bounding box center [414, 139] width 20 height 43
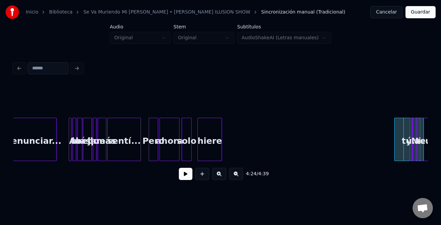
click at [395, 149] on div at bounding box center [396, 139] width 2 height 43
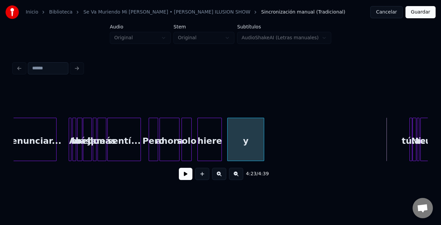
click at [236, 154] on div "y" at bounding box center [246, 141] width 36 height 46
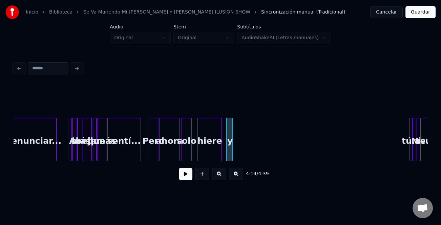
click at [230, 154] on div at bounding box center [231, 139] width 2 height 43
click at [224, 155] on div at bounding box center [225, 139] width 2 height 43
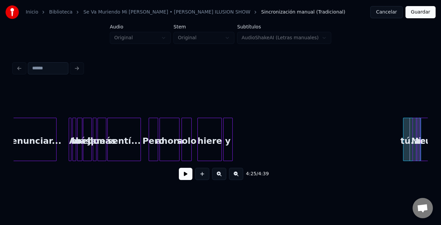
click at [404, 149] on div at bounding box center [405, 139] width 2 height 43
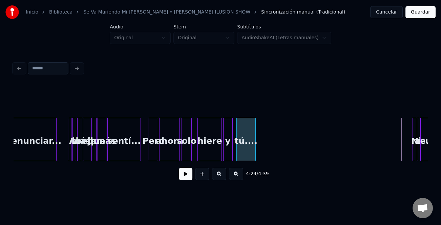
click at [243, 152] on div "tú...." at bounding box center [246, 141] width 19 height 46
click at [402, 148] on div at bounding box center [403, 139] width 2 height 43
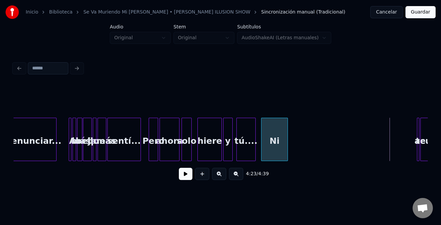
click at [278, 149] on div "Ni" at bounding box center [275, 141] width 26 height 46
click at [369, 148] on div "te" at bounding box center [372, 141] width 7 height 46
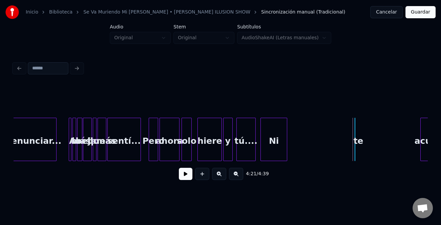
click at [355, 147] on div "te" at bounding box center [355, 139] width 1 height 43
click at [358, 153] on div "te" at bounding box center [363, 139] width 16 height 43
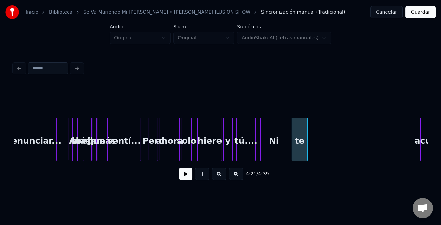
click at [298, 152] on div "te" at bounding box center [299, 141] width 15 height 46
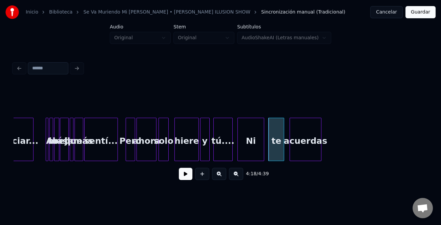
click at [315, 149] on div "acuerdas" at bounding box center [305, 141] width 31 height 46
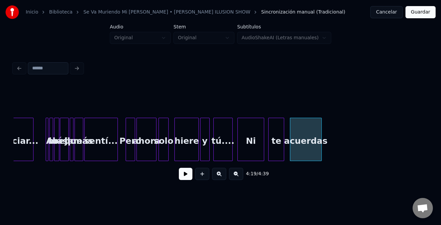
click at [183, 146] on div "hiere" at bounding box center [187, 141] width 24 height 46
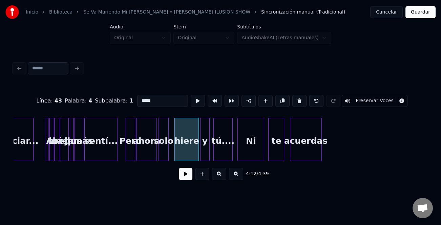
click at [217, 175] on button at bounding box center [219, 174] width 14 height 12
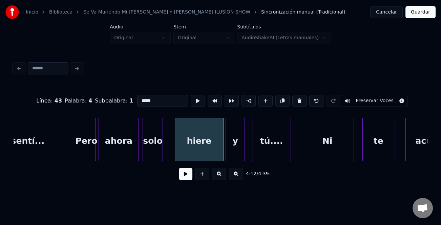
click at [217, 175] on button at bounding box center [219, 174] width 14 height 12
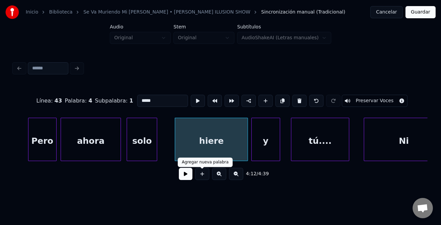
click at [185, 177] on button at bounding box center [186, 174] width 14 height 12
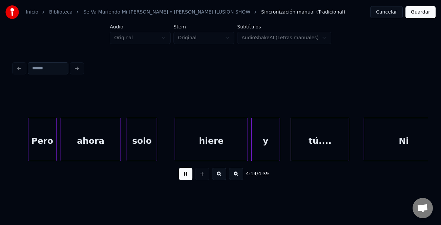
click at [50, 144] on div "Pero" at bounding box center [42, 141] width 28 height 46
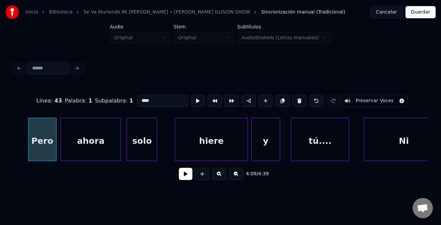
click at [40, 141] on div "Pero" at bounding box center [42, 141] width 28 height 46
click at [184, 175] on button at bounding box center [186, 174] width 14 height 12
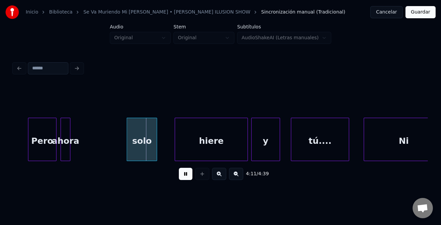
click at [69, 152] on div at bounding box center [69, 139] width 2 height 43
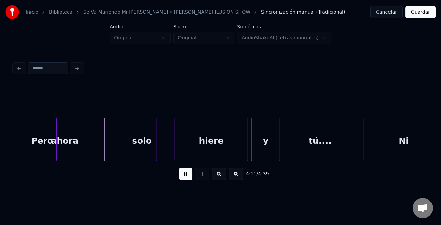
click at [59, 153] on div at bounding box center [60, 139] width 2 height 43
click at [38, 149] on div "Pero" at bounding box center [42, 141] width 28 height 46
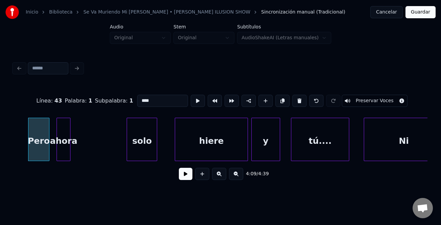
click at [47, 154] on div at bounding box center [48, 139] width 2 height 43
click at [54, 154] on div at bounding box center [55, 139] width 2 height 43
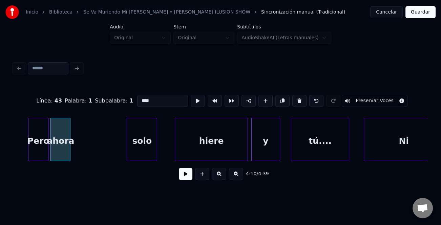
click at [35, 153] on div "Pero" at bounding box center [38, 141] width 20 height 46
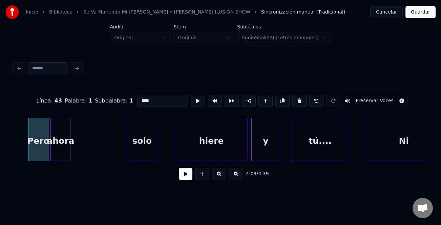
click at [180, 173] on button at bounding box center [186, 174] width 14 height 12
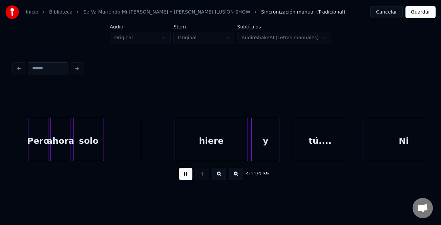
click at [94, 149] on div "solo" at bounding box center [89, 141] width 30 height 46
click at [91, 152] on div at bounding box center [92, 139] width 2 height 43
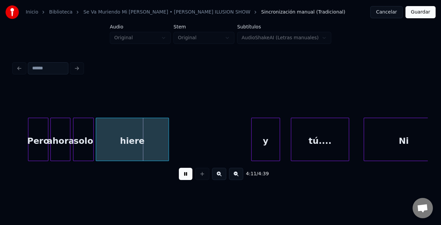
click at [111, 151] on div "hiere" at bounding box center [132, 141] width 73 height 46
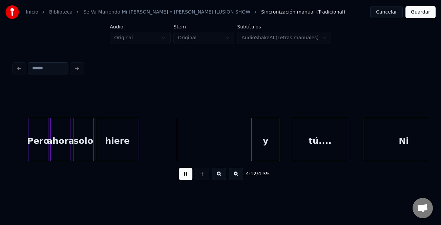
click at [137, 153] on div at bounding box center [138, 139] width 2 height 43
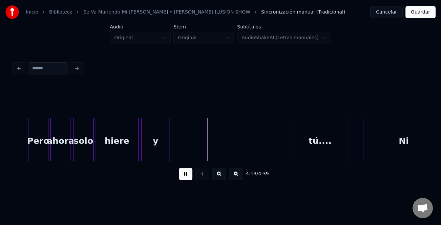
click at [147, 151] on div "y" at bounding box center [156, 141] width 28 height 46
click at [170, 148] on div at bounding box center [171, 139] width 2 height 43
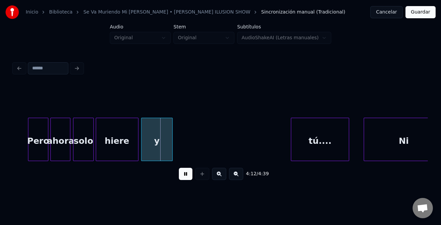
click at [108, 151] on div "hiere" at bounding box center [117, 141] width 42 height 46
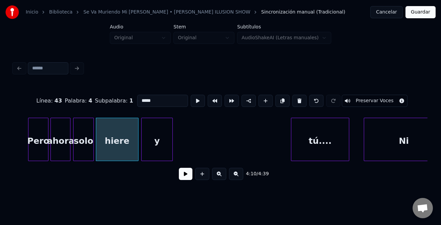
click at [186, 176] on button at bounding box center [186, 174] width 14 height 12
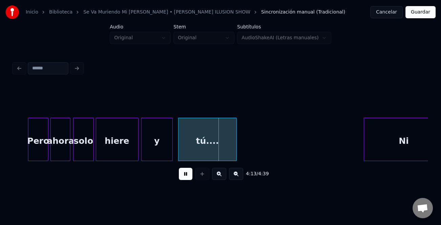
click at [209, 148] on div "tú...." at bounding box center [208, 141] width 58 height 46
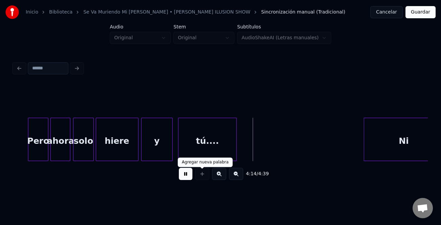
drag, startPoint x: 187, startPoint y: 178, endPoint x: 420, endPoint y: 171, distance: 232.9
click at [243, 178] on div "4:14 / 4:39" at bounding box center [220, 174] width 403 height 15
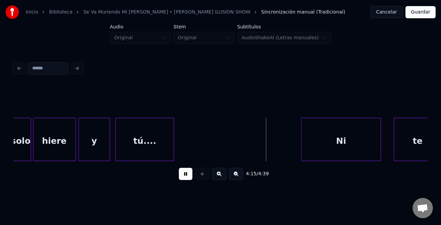
scroll to position [0, 12745]
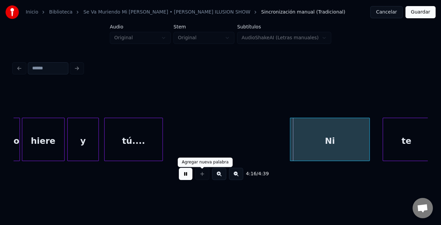
drag, startPoint x: 184, startPoint y: 174, endPoint x: 277, endPoint y: 165, distance: 93.6
click at [187, 174] on button at bounding box center [186, 174] width 14 height 12
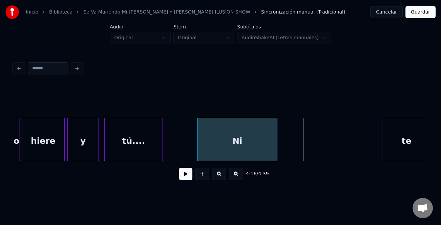
click at [220, 152] on div "Ni" at bounding box center [237, 141] width 79 height 46
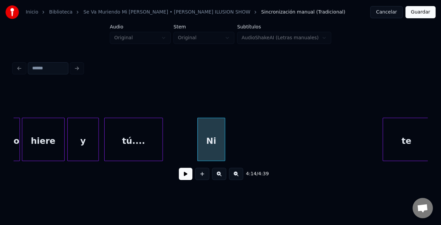
click at [224, 153] on div at bounding box center [224, 139] width 2 height 43
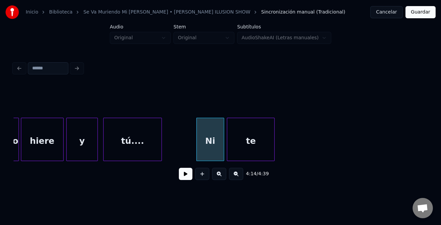
click at [249, 147] on div "te" at bounding box center [250, 141] width 47 height 46
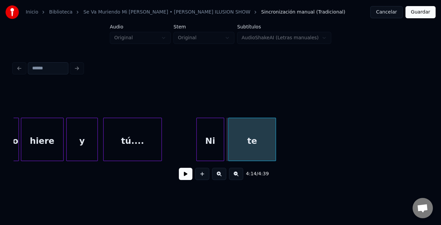
click at [276, 151] on div "te" at bounding box center [252, 139] width 48 height 43
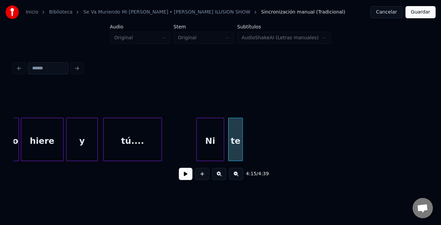
click at [242, 156] on div at bounding box center [242, 139] width 2 height 43
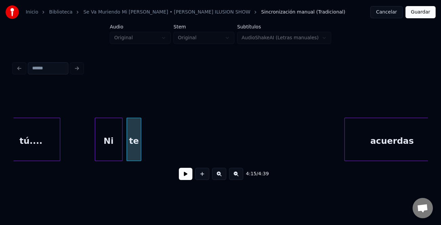
scroll to position [0, 12870]
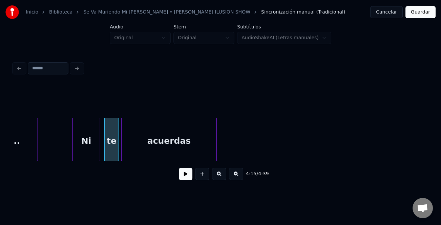
click at [168, 139] on div "acuerdas" at bounding box center [169, 141] width 95 height 46
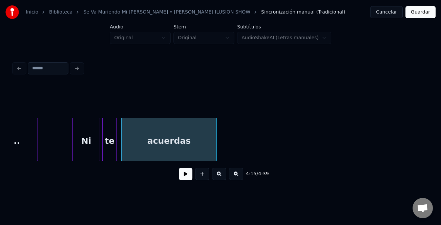
click at [108, 143] on div "te" at bounding box center [110, 141] width 14 height 46
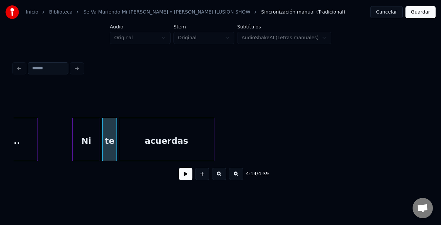
click at [167, 147] on div "acuerdas" at bounding box center [166, 141] width 95 height 46
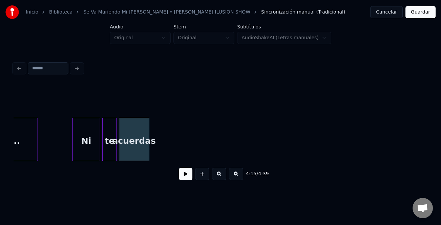
click at [148, 143] on div at bounding box center [148, 139] width 2 height 43
click at [80, 145] on div "Ni" at bounding box center [86, 141] width 27 height 46
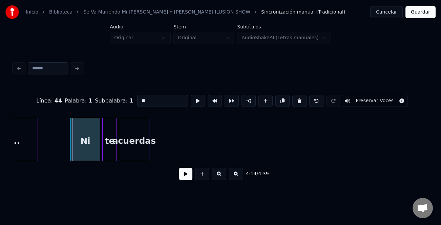
click at [71, 155] on div at bounding box center [72, 139] width 2 height 43
click at [186, 176] on button at bounding box center [186, 174] width 14 height 12
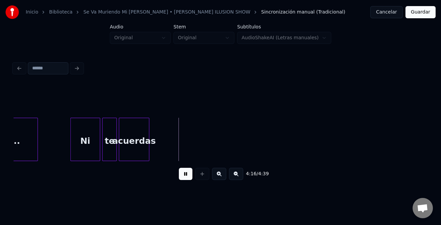
drag, startPoint x: 192, startPoint y: 176, endPoint x: 234, endPoint y: 176, distance: 42.0
click at [195, 176] on div "4:16 / 4:39" at bounding box center [220, 174] width 403 height 15
drag, startPoint x: 188, startPoint y: 174, endPoint x: 397, endPoint y: 163, distance: 209.7
click at [195, 174] on div "4:17 / 4:39" at bounding box center [220, 174] width 403 height 15
click at [189, 174] on button at bounding box center [186, 174] width 14 height 12
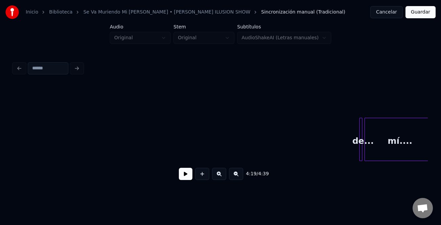
scroll to position [0, 13279]
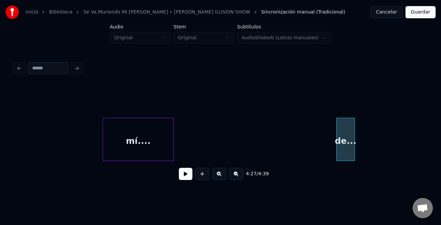
click at [106, 142] on div "mí...." at bounding box center [138, 141] width 70 height 46
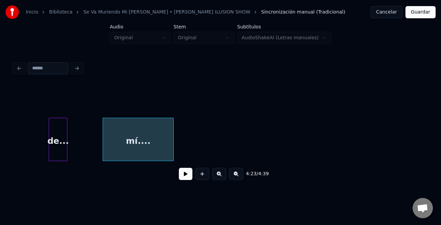
click at [63, 121] on div "de..." at bounding box center [58, 141] width 18 height 46
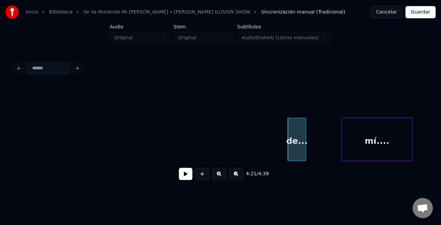
scroll to position [0, 13086]
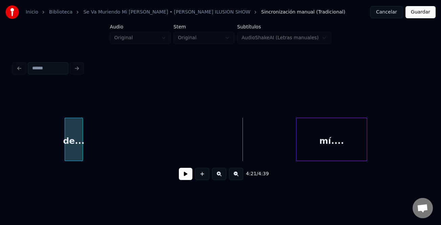
click at [66, 148] on div "de..." at bounding box center [74, 141] width 18 height 46
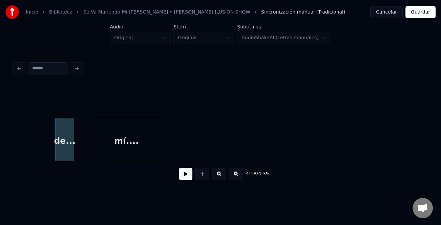
click at [125, 140] on div "mí...." at bounding box center [126, 141] width 70 height 46
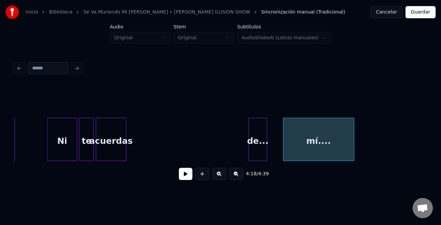
scroll to position [0, 12835]
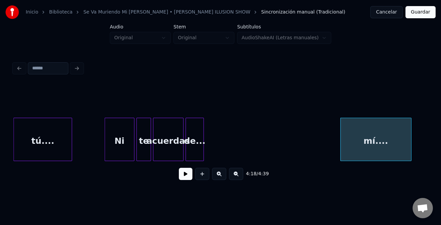
click at [193, 149] on div "de..." at bounding box center [195, 141] width 18 height 46
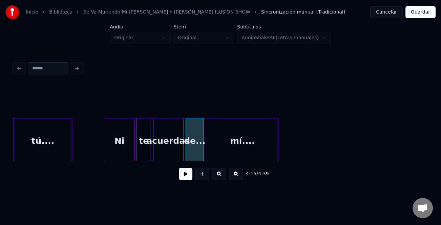
click at [235, 150] on div "mí...." at bounding box center [242, 141] width 70 height 46
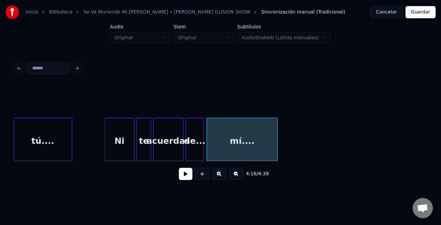
click at [277, 147] on div "mí...." at bounding box center [242, 139] width 71 height 43
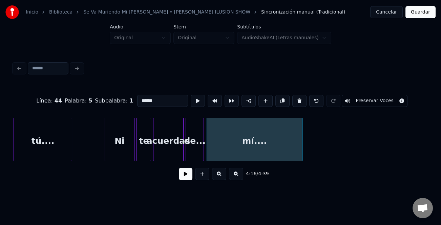
click at [302, 150] on div at bounding box center [301, 139] width 2 height 43
click at [119, 158] on div "Ni" at bounding box center [119, 141] width 29 height 46
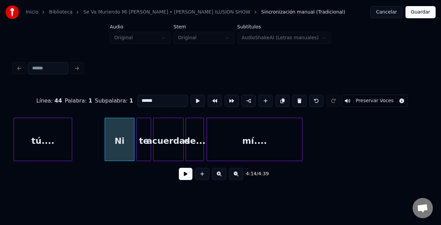
type input "**"
click at [192, 177] on div "4:14 / 4:39" at bounding box center [220, 174] width 403 height 15
click at [190, 177] on button at bounding box center [186, 174] width 14 height 12
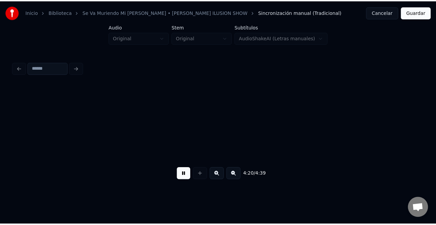
scroll to position [0, 13250]
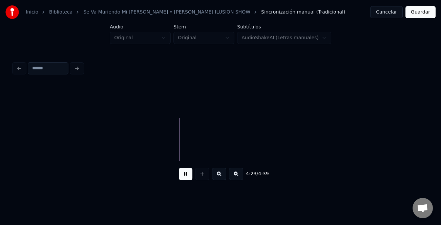
click at [417, 16] on button "Guardar" at bounding box center [421, 12] width 30 height 12
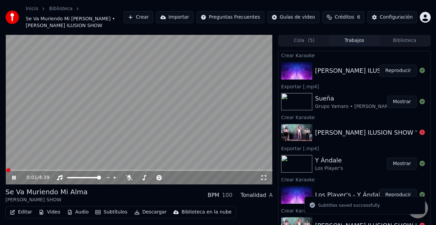
click at [151, 208] on button "Descargar" at bounding box center [150, 212] width 38 height 9
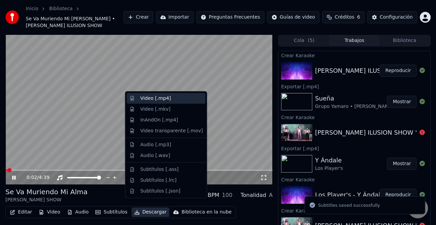
click at [168, 100] on div "Video [.mp4]" at bounding box center [171, 98] width 62 height 7
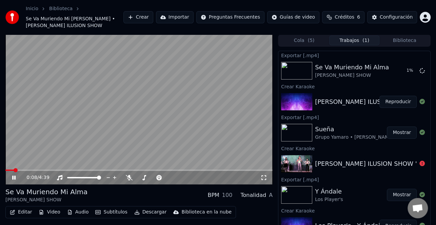
click at [13, 176] on icon at bounding box center [13, 178] width 3 height 4
click at [398, 65] on button "Mostrar" at bounding box center [402, 71] width 30 height 12
